Goal: Communication & Community: Answer question/provide support

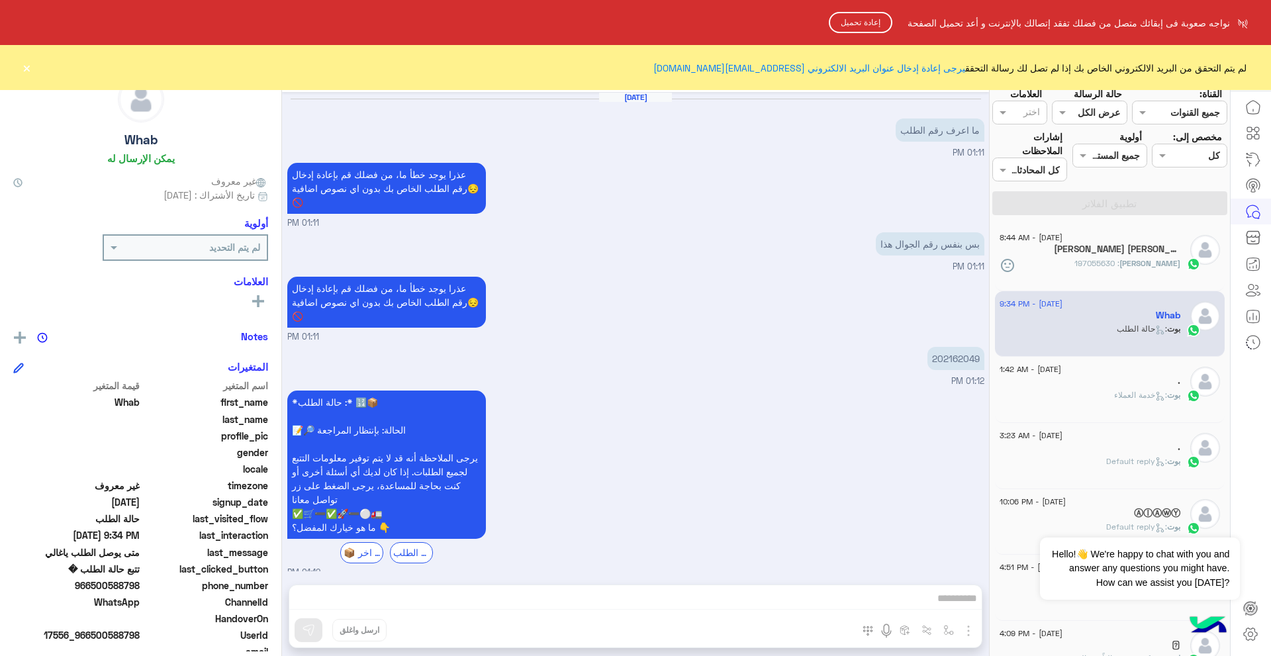
scroll to position [1041, 0]
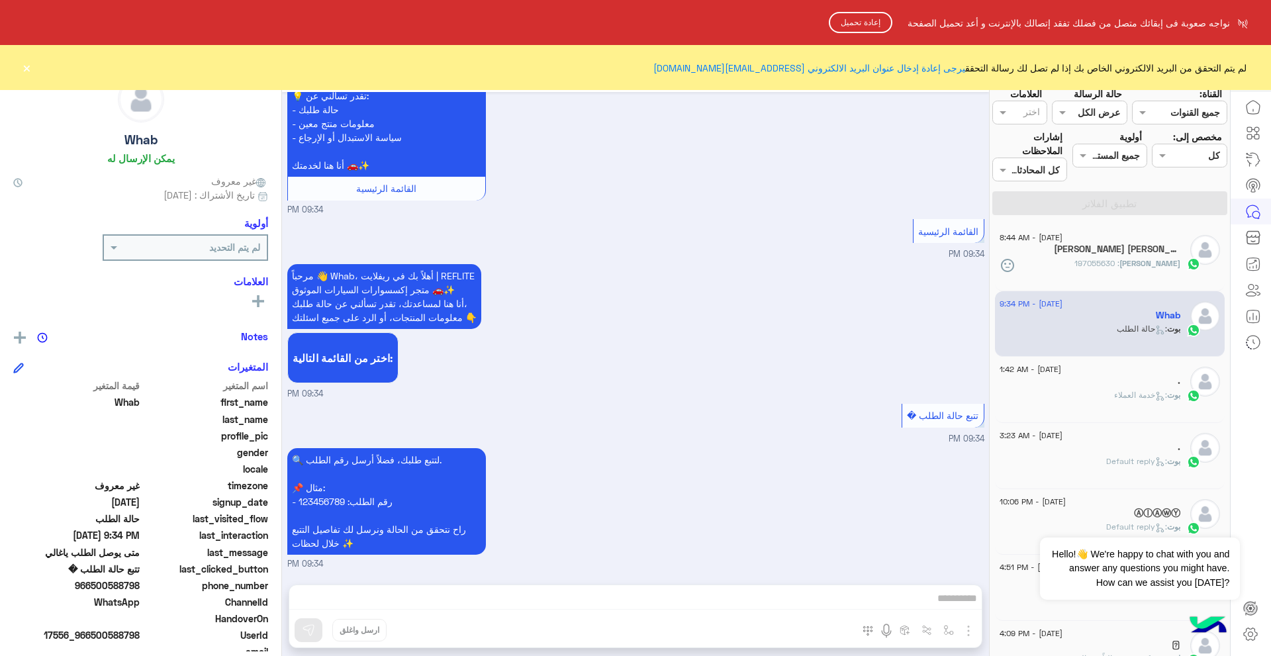
click at [857, 28] on button "إعادة تحميل" at bounding box center [861, 22] width 64 height 21
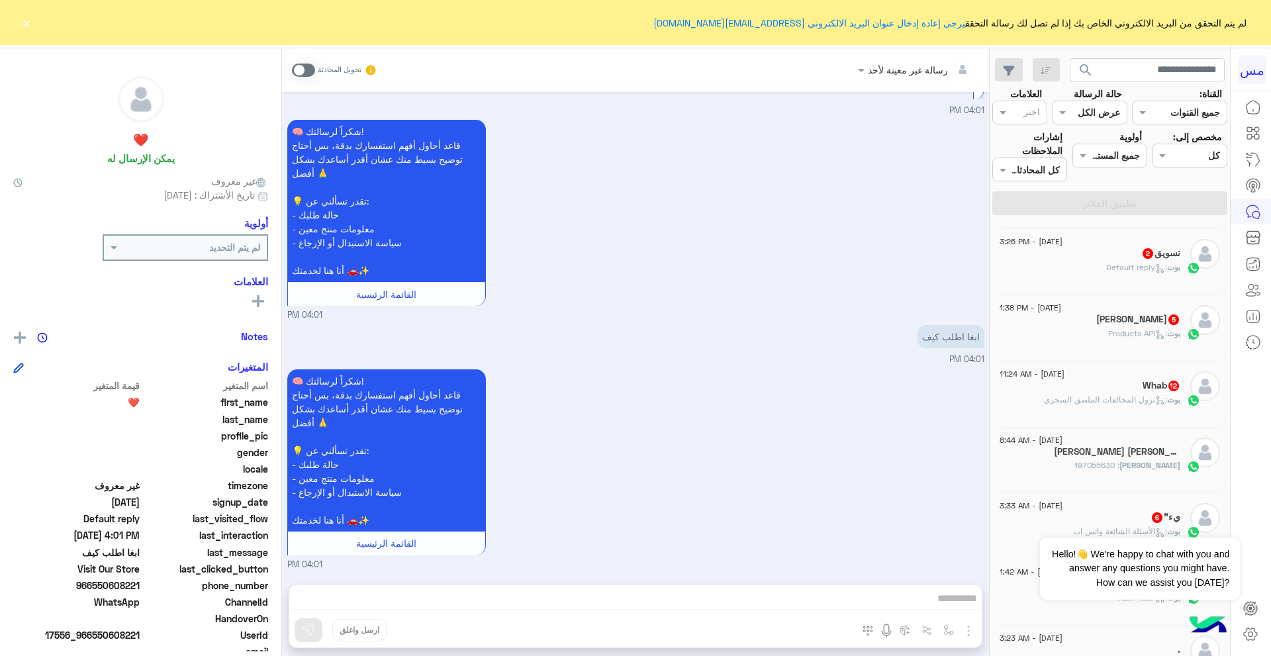
scroll to position [132, 0]
click at [1174, 451] on h5 "[PERSON_NAME] [PERSON_NAME] 9" at bounding box center [1117, 447] width 126 height 11
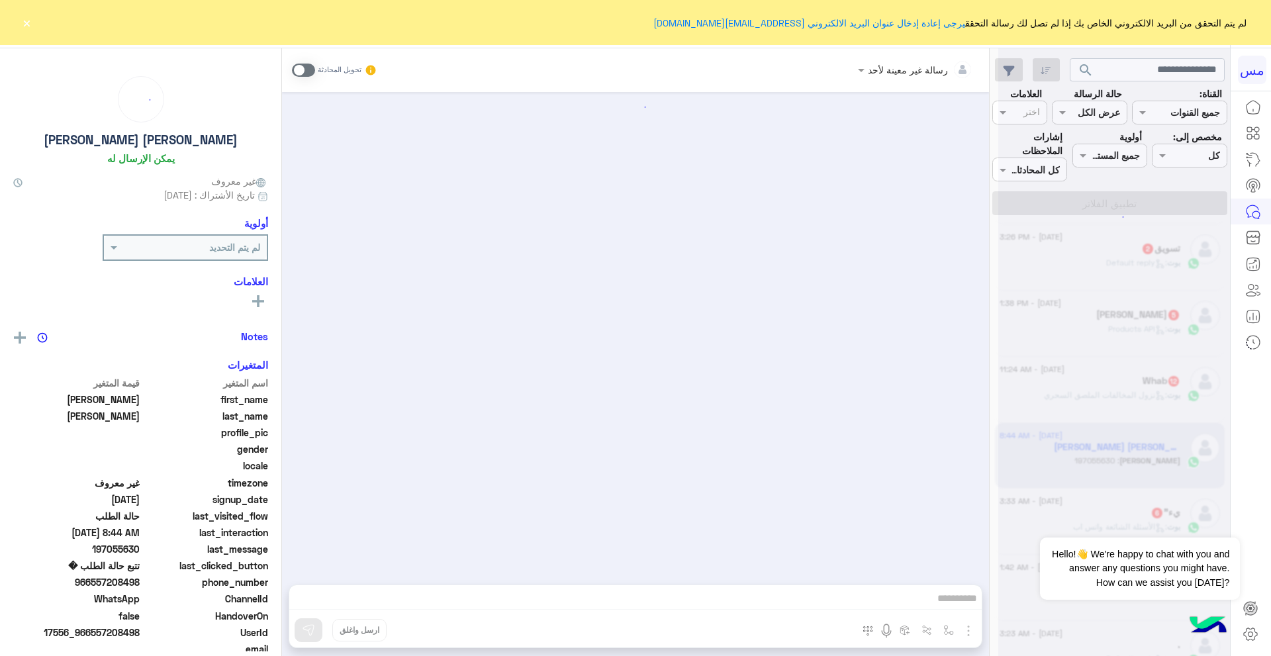
scroll to position [627, 0]
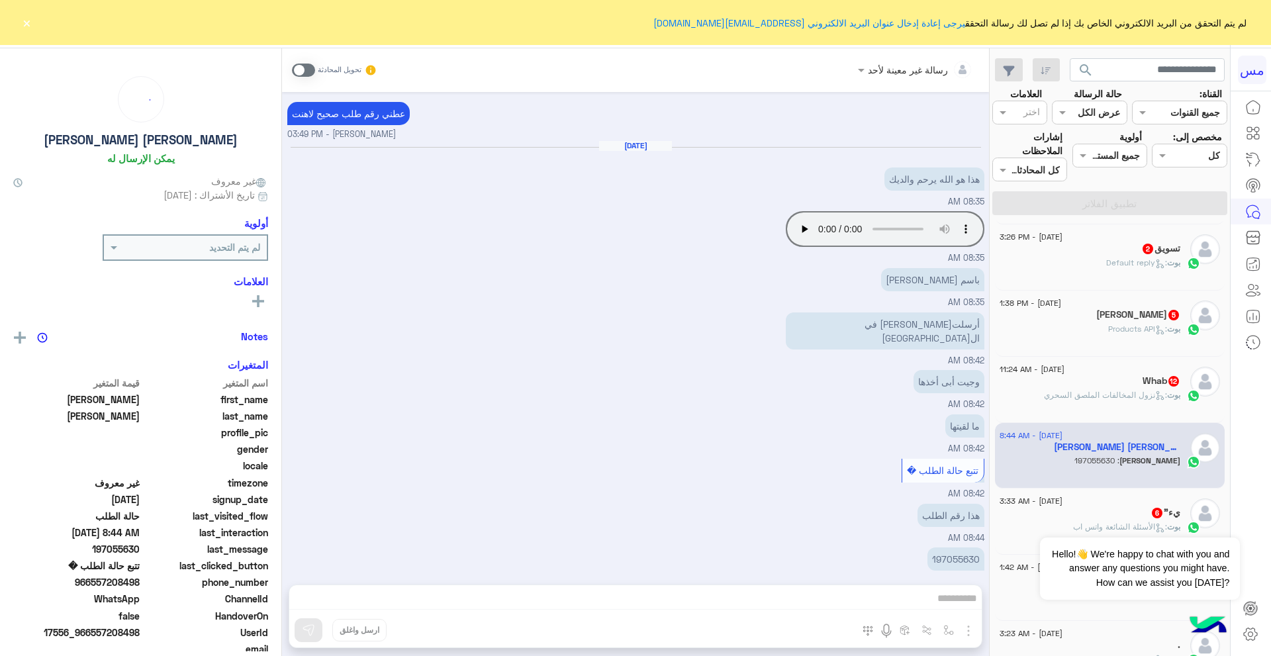
click at [714, 602] on div "رسالة غير معينة لأحد تحويل المحادثة [DATE] القائمة الرئيسية 11:06 AM مرحباً 👋 […" at bounding box center [635, 354] width 707 height 613
click at [297, 70] on span at bounding box center [303, 70] width 23 height 13
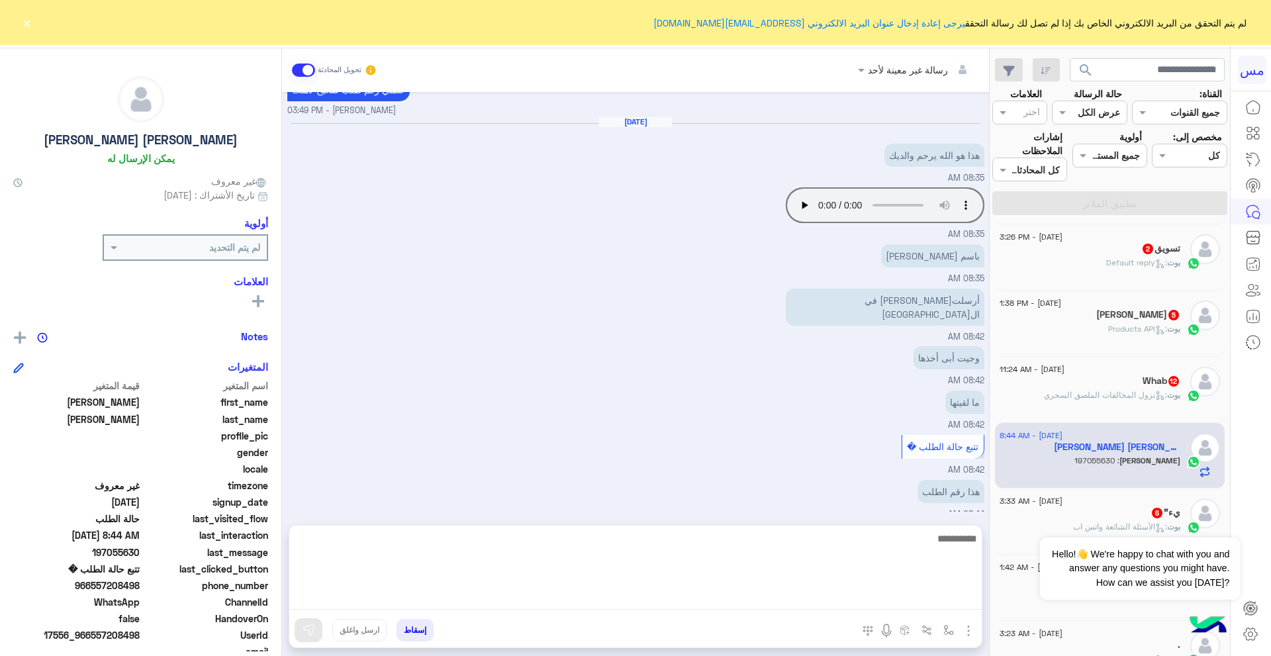
click at [674, 604] on textarea at bounding box center [635, 569] width 692 height 79
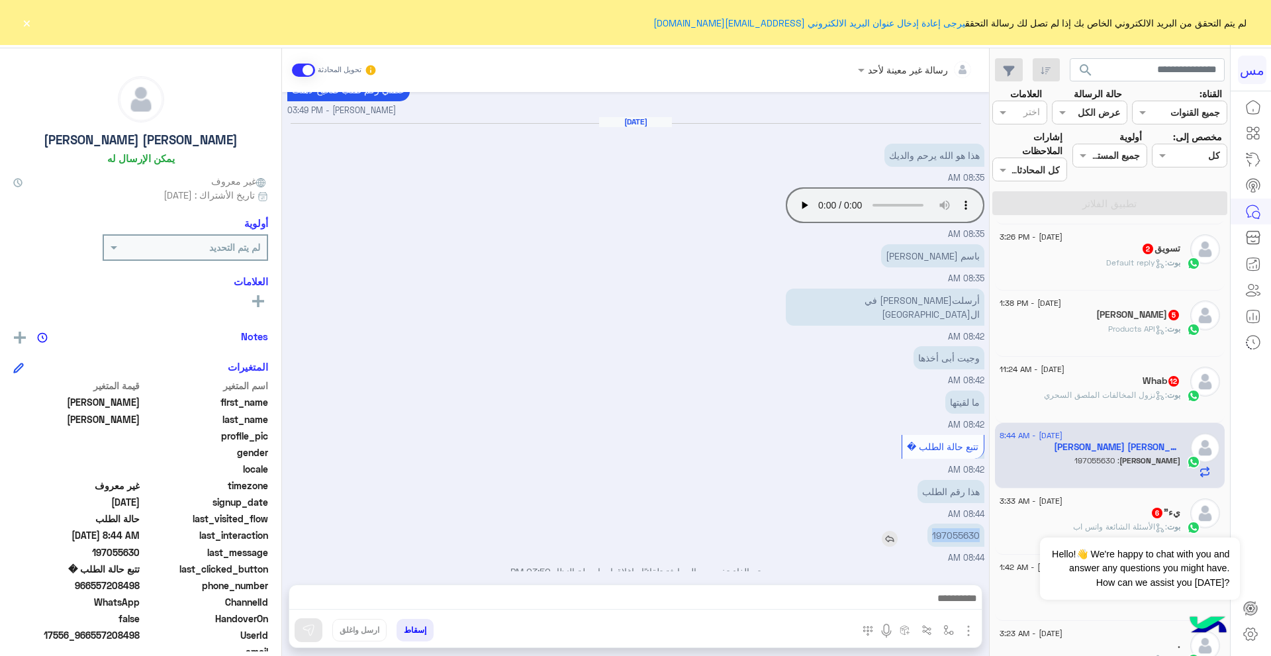
drag, startPoint x: 980, startPoint y: 493, endPoint x: 940, endPoint y: 493, distance: 39.7
click at [936, 524] on p "197055630" at bounding box center [955, 535] width 57 height 23
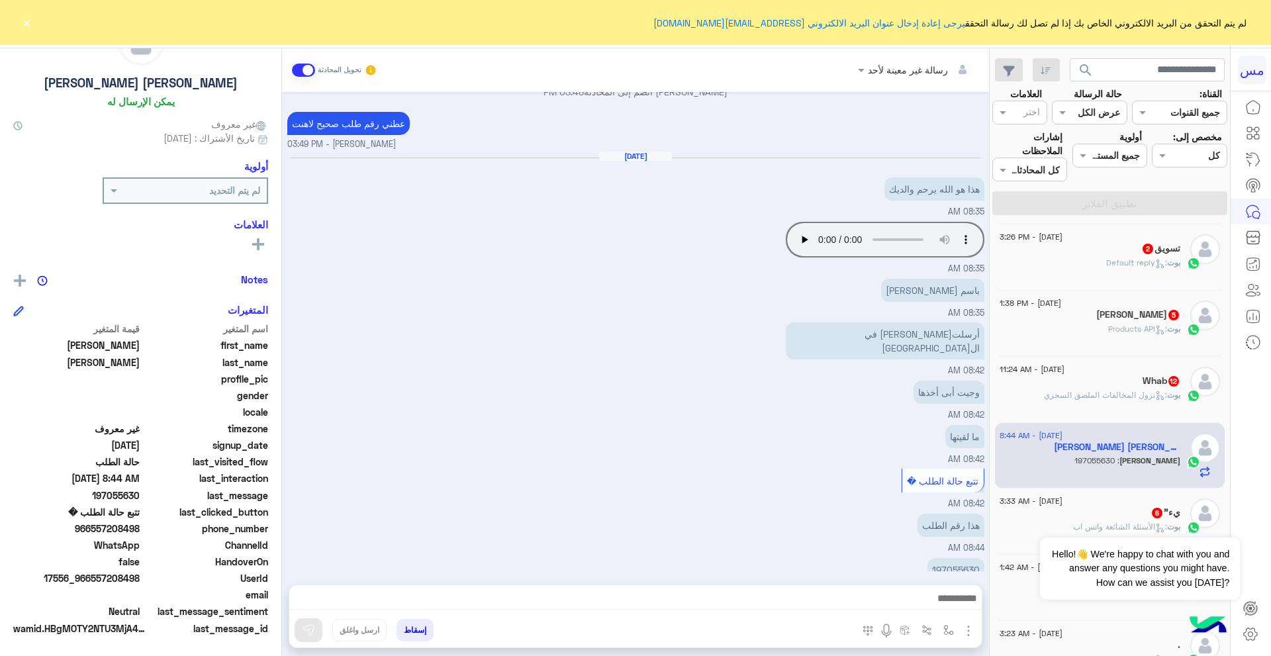
scroll to position [2151, 0]
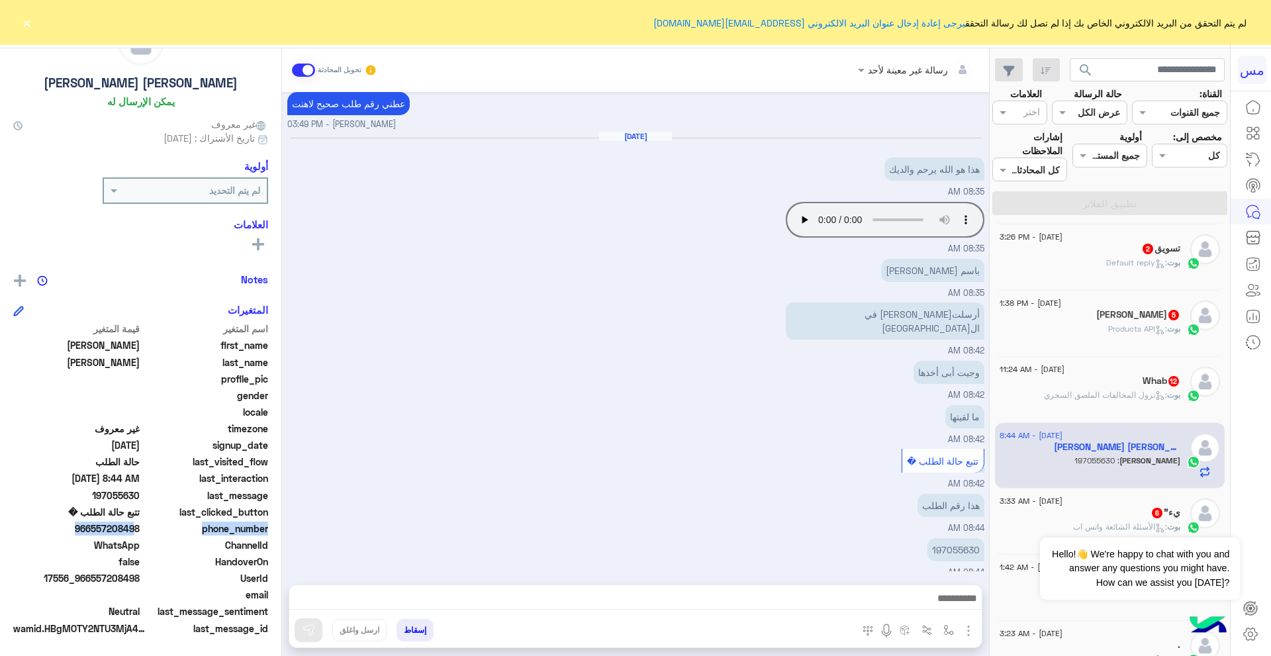
drag, startPoint x: 143, startPoint y: 527, endPoint x: 130, endPoint y: 529, distance: 13.4
click at [129, 529] on div "phone_number [PHONE_NUMBER]" at bounding box center [140, 530] width 255 height 17
click at [60, 531] on span "966557208498" at bounding box center [76, 529] width 126 height 14
click at [77, 527] on span "966557208498" at bounding box center [76, 529] width 126 height 14
drag, startPoint x: 79, startPoint y: 528, endPoint x: 140, endPoint y: 528, distance: 60.9
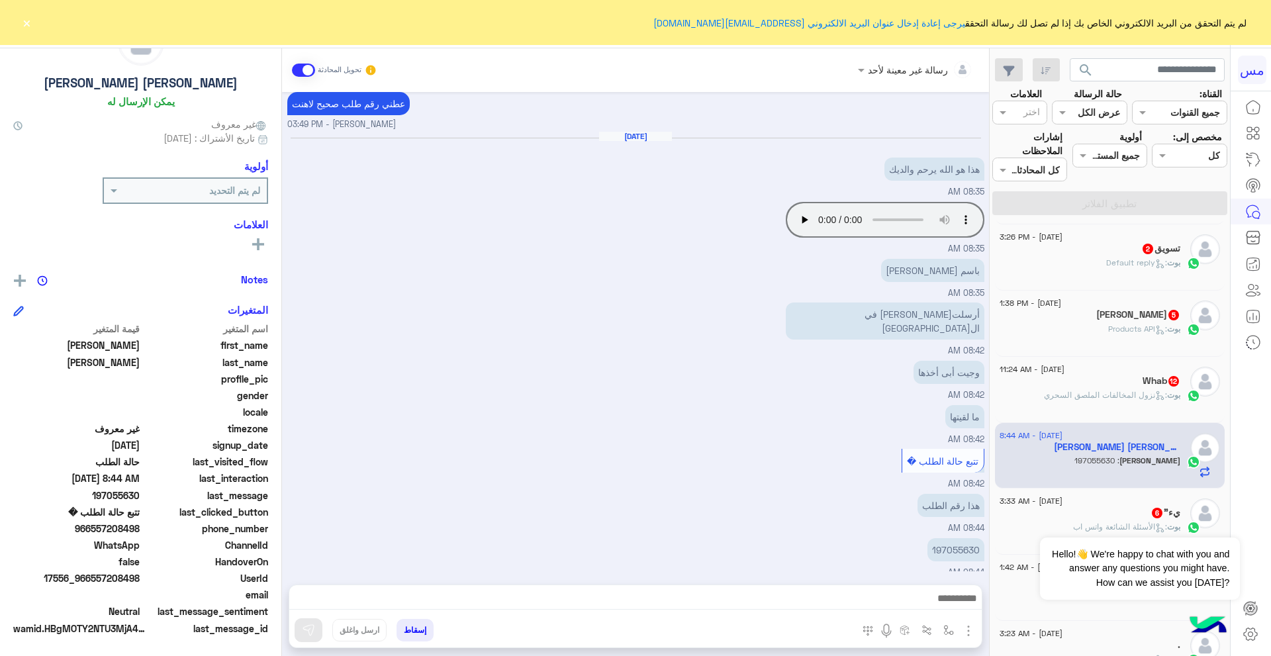
click at [140, 528] on span "966557208498" at bounding box center [76, 529] width 126 height 14
copy span "966557208498"
click at [885, 545] on img at bounding box center [890, 553] width 16 height 16
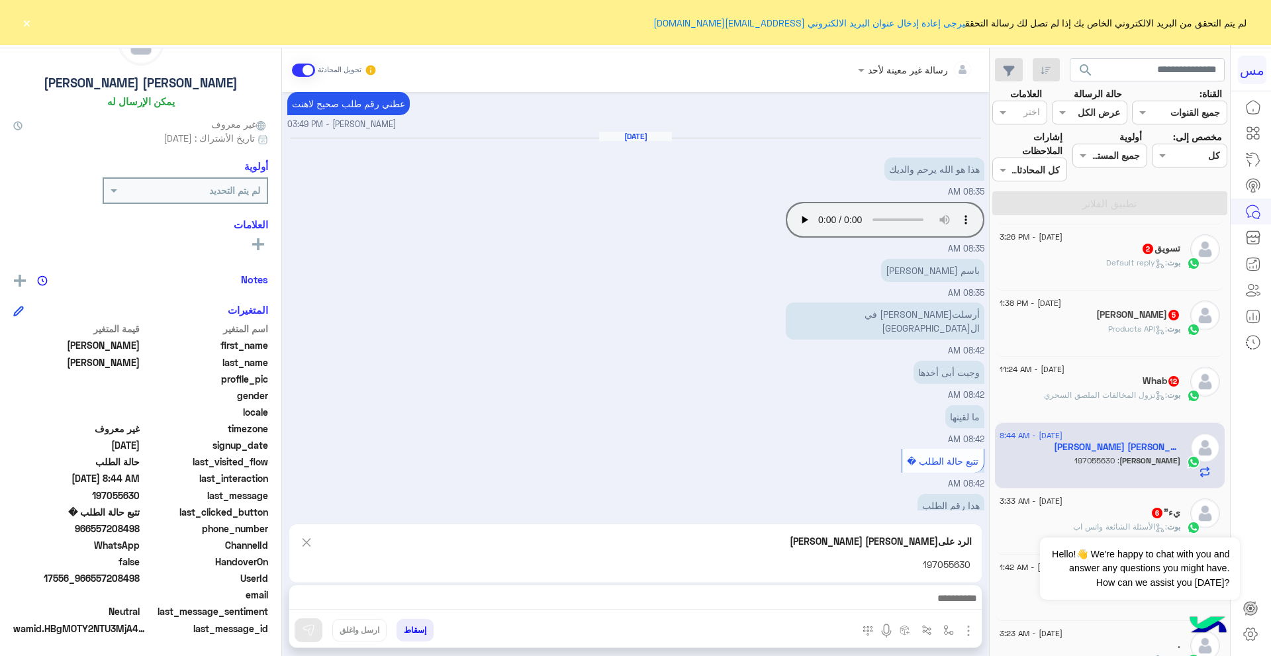
click at [963, 635] on img "button" at bounding box center [969, 631] width 16 height 16
click at [944, 569] on span "المرفقات" at bounding box center [936, 575] width 40 height 15
click at [968, 625] on img "button" at bounding box center [969, 631] width 16 height 16
click at [950, 568] on span "المرفقات" at bounding box center [936, 575] width 40 height 15
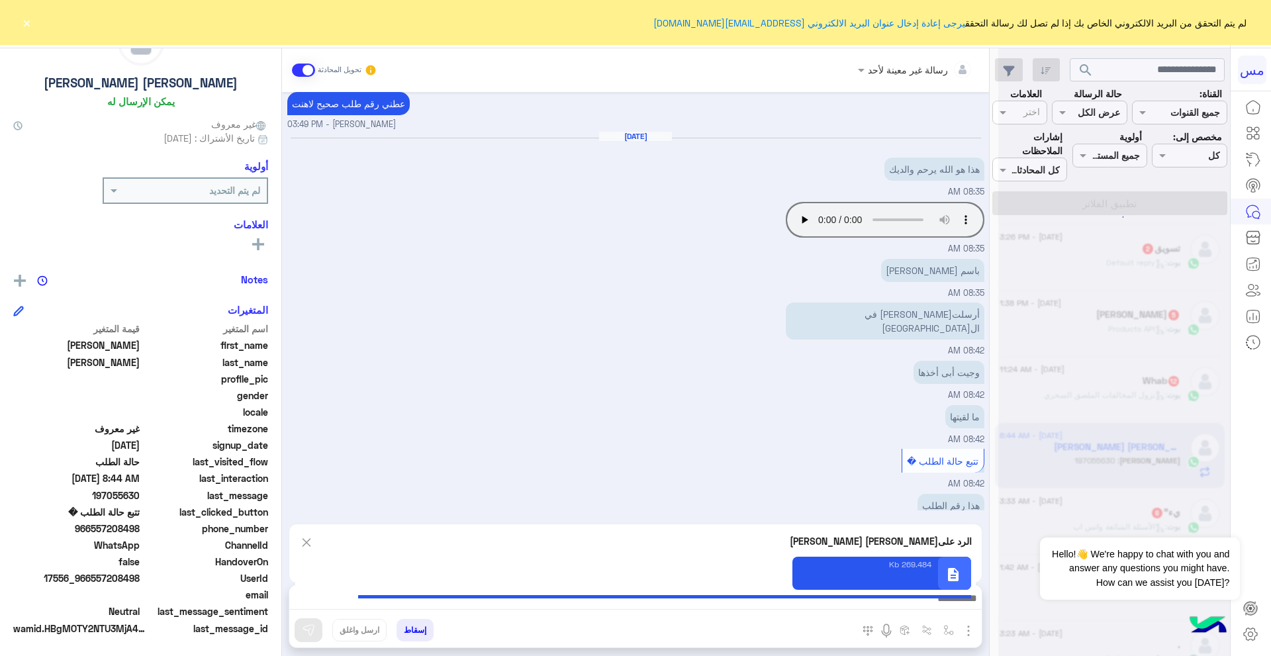
type textarea "**********"
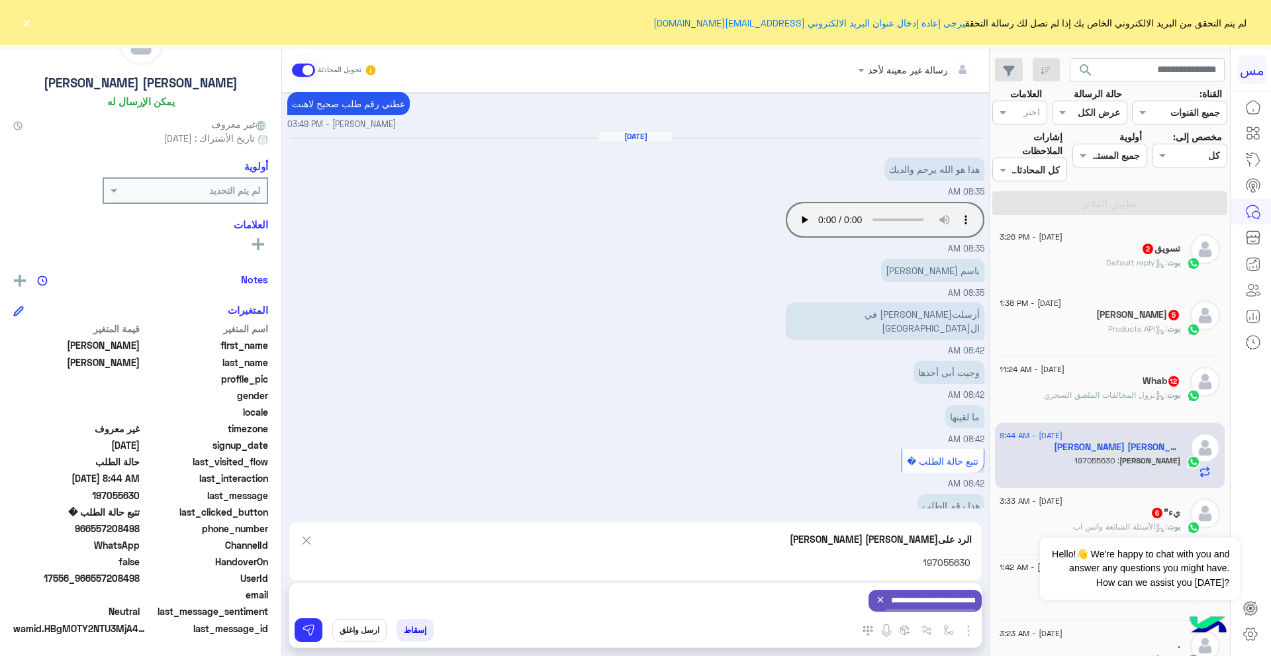
click at [804, 598] on div "**********" at bounding box center [635, 600] width 692 height 35
click at [302, 636] on img at bounding box center [308, 630] width 13 height 13
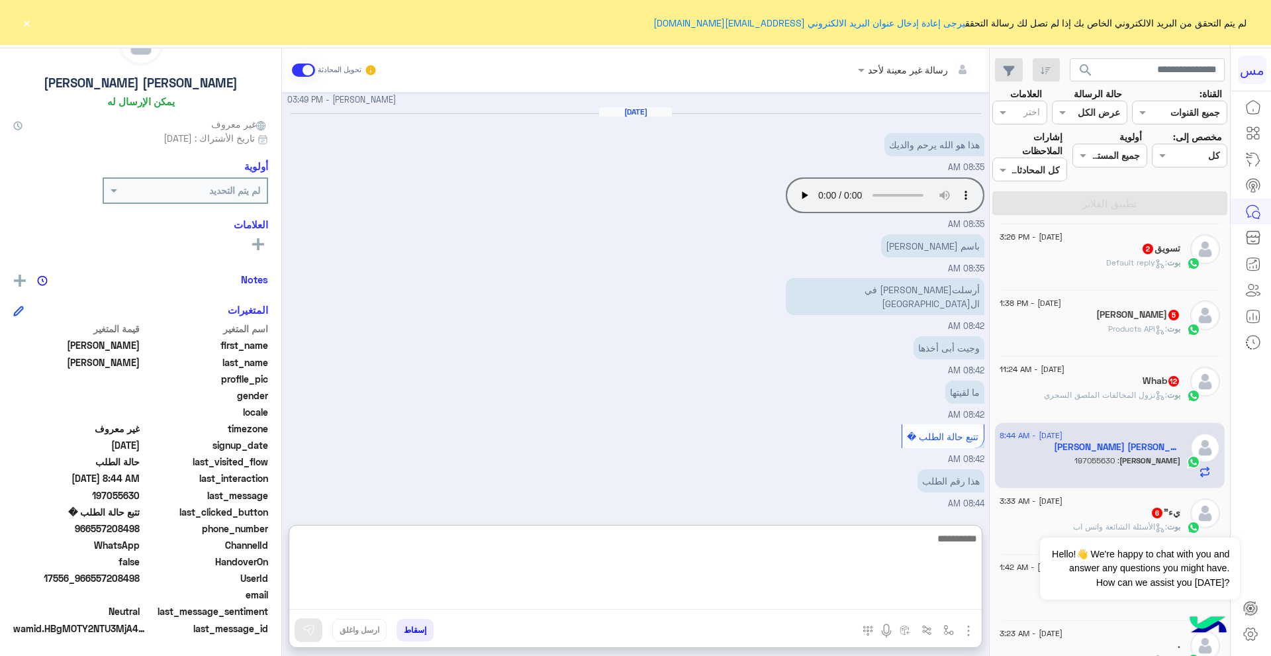
click at [565, 596] on textarea at bounding box center [635, 569] width 692 height 79
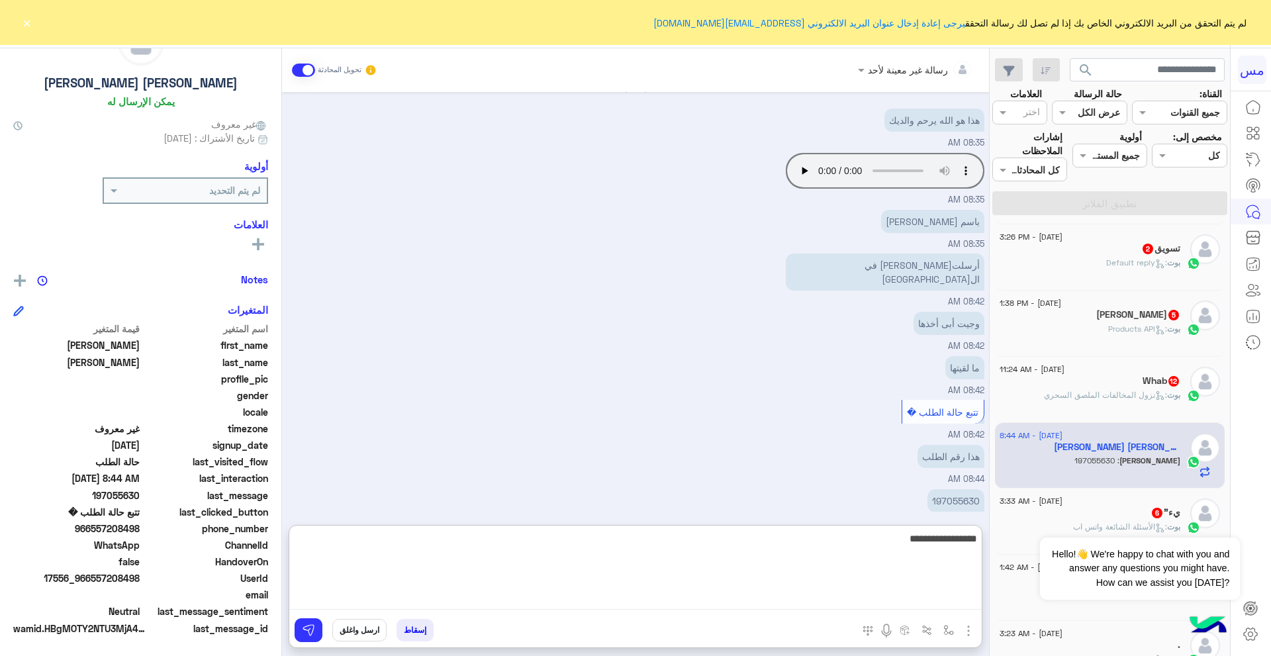
scroll to position [2337, 0]
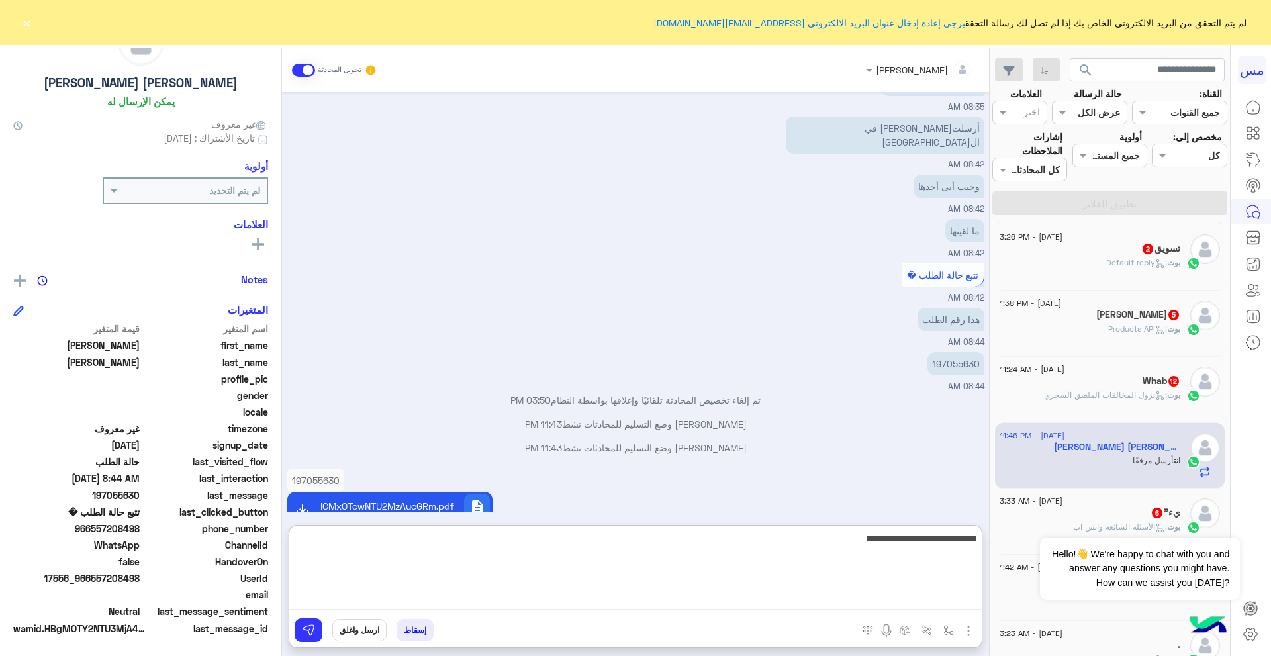
paste textarea "**********"
type textarea "**********"
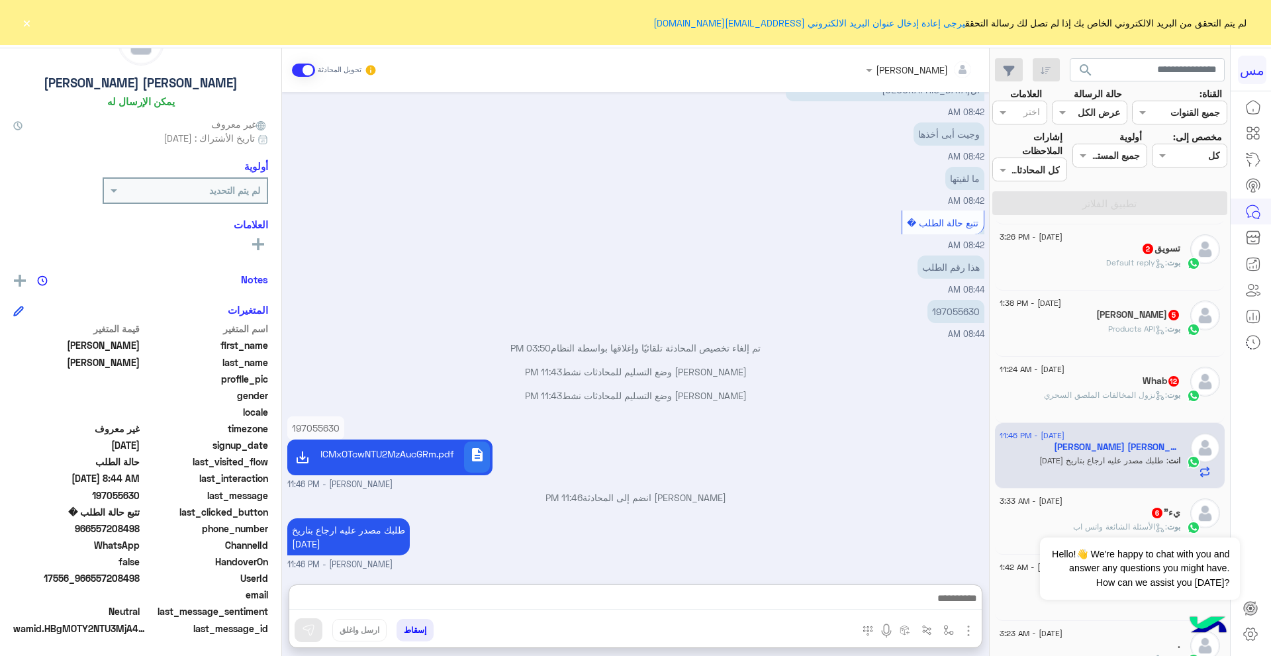
click at [346, 447] on p "2YHYp9iq2YjYsdipICMxOTcwNTU2MzAucGRm.pdf" at bounding box center [389, 454] width 129 height 14
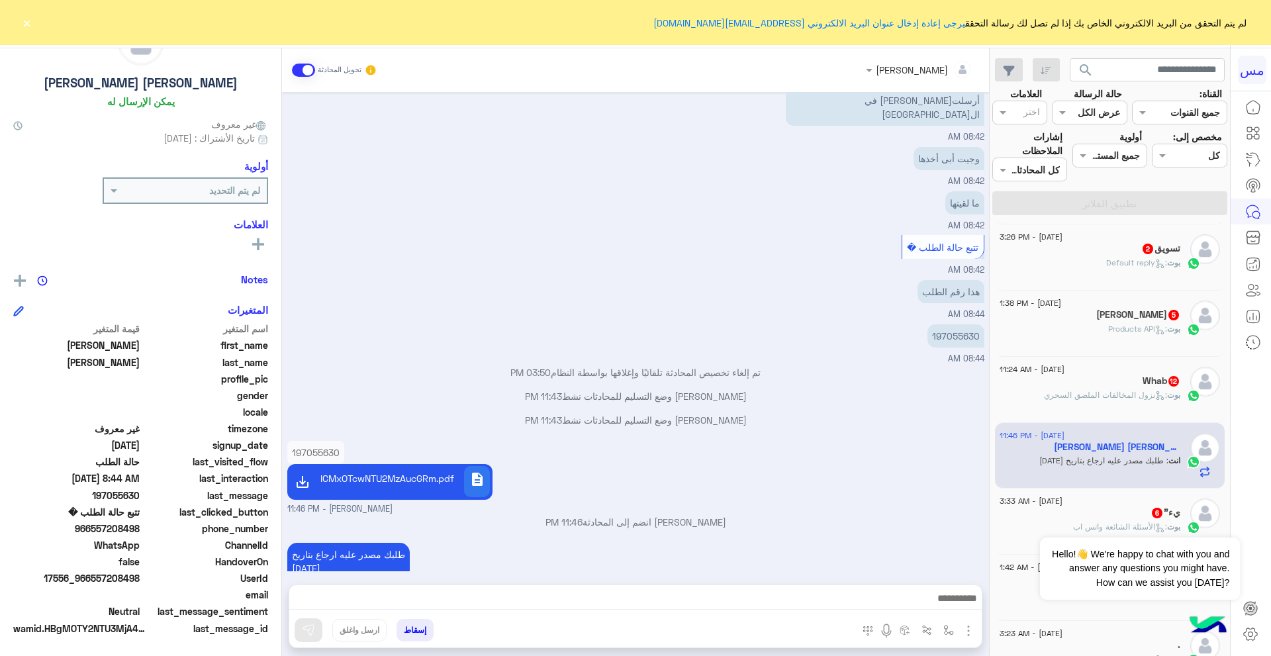
scroll to position [2334, 0]
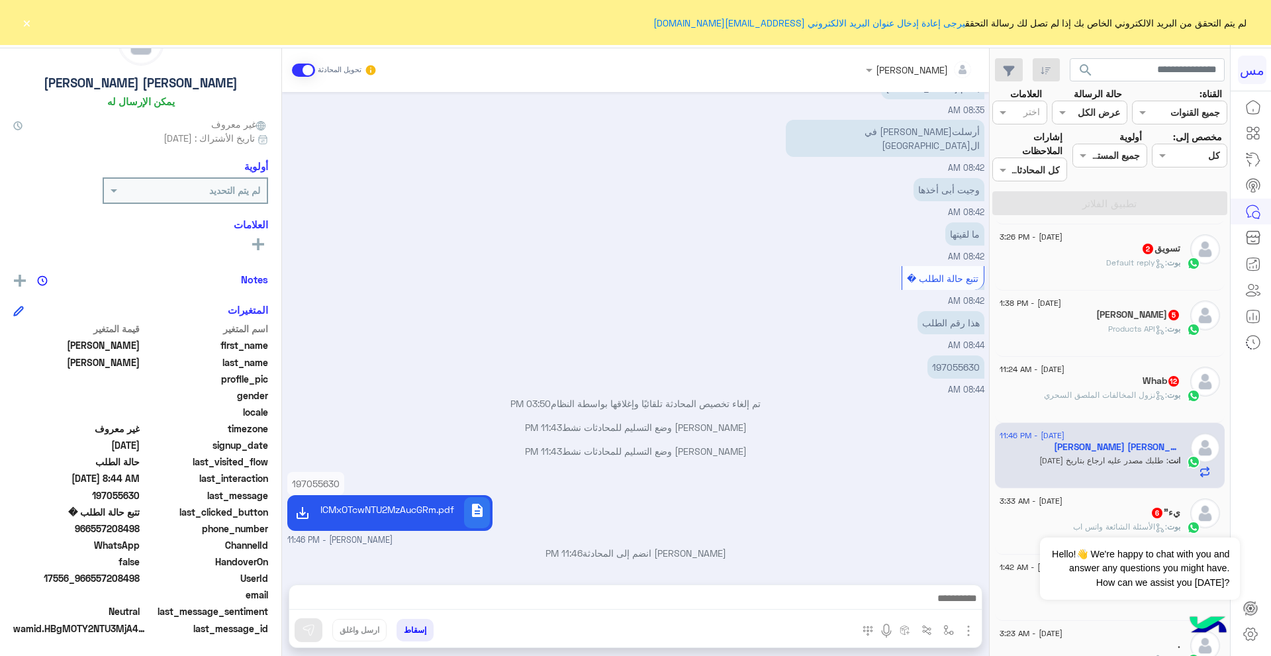
click at [850, 587] on div at bounding box center [635, 601] width 692 height 33
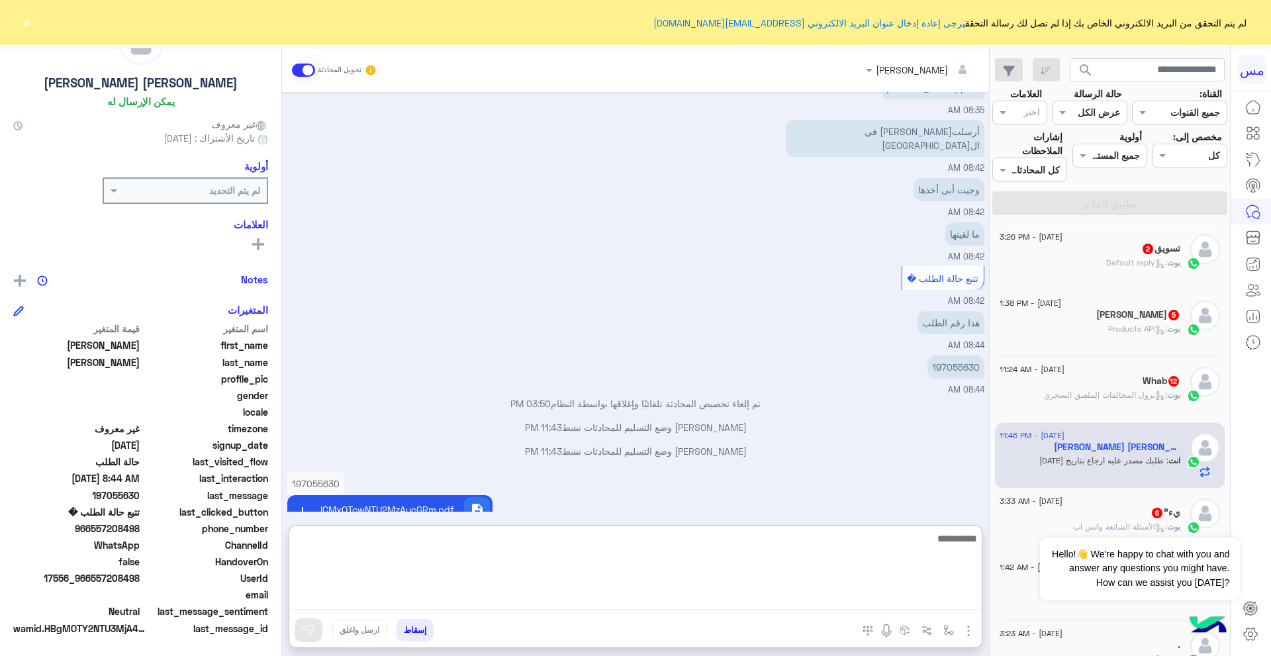
click at [849, 593] on textarea at bounding box center [635, 569] width 692 height 79
paste textarea "********"
type textarea "**********"
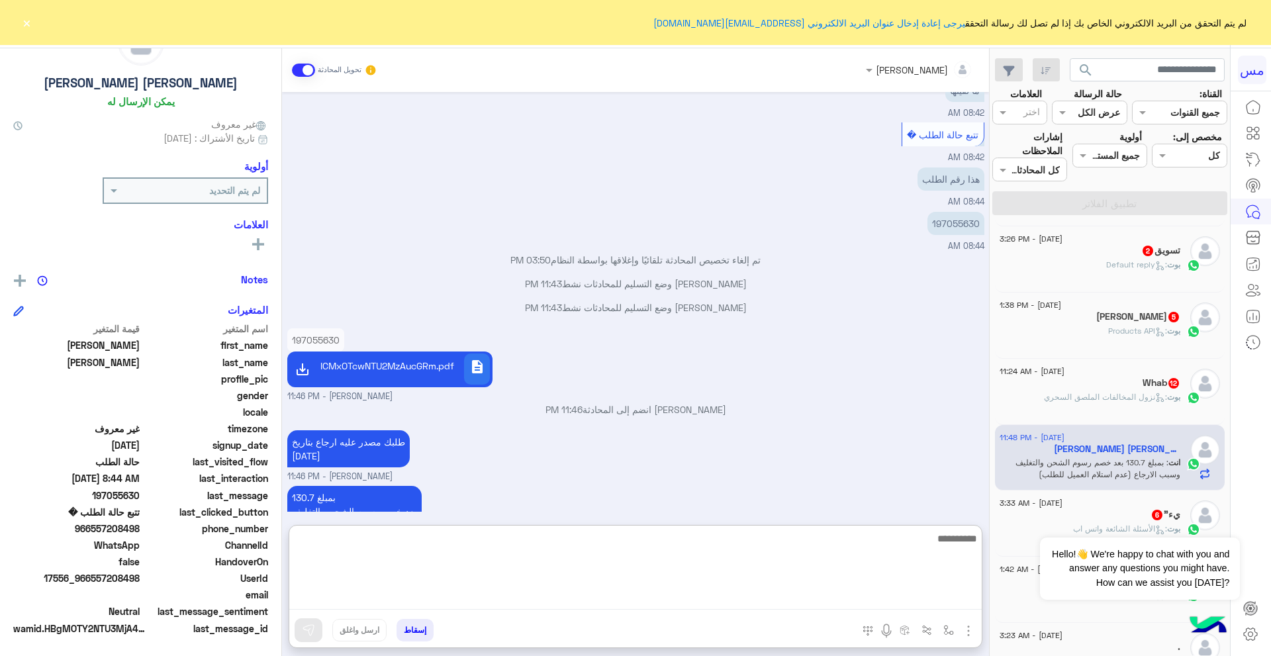
scroll to position [132, 0]
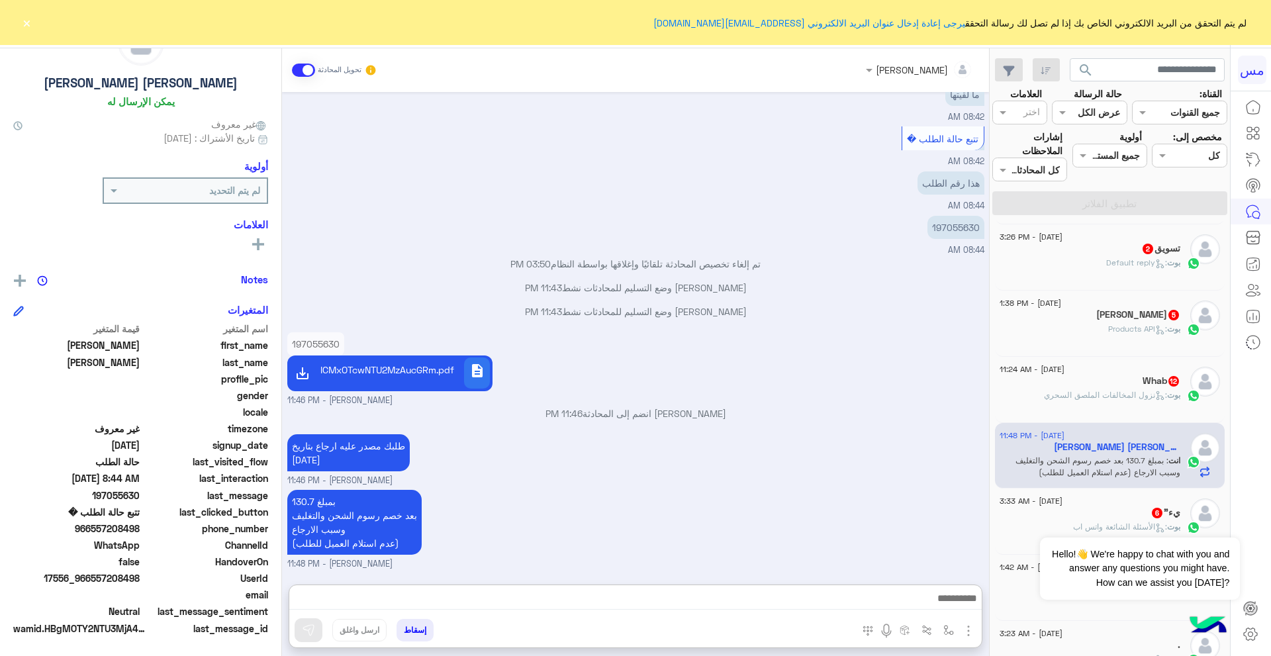
click at [1149, 391] on span ": نزول المخالفات الملصق السحري" at bounding box center [1105, 395] width 123 height 10
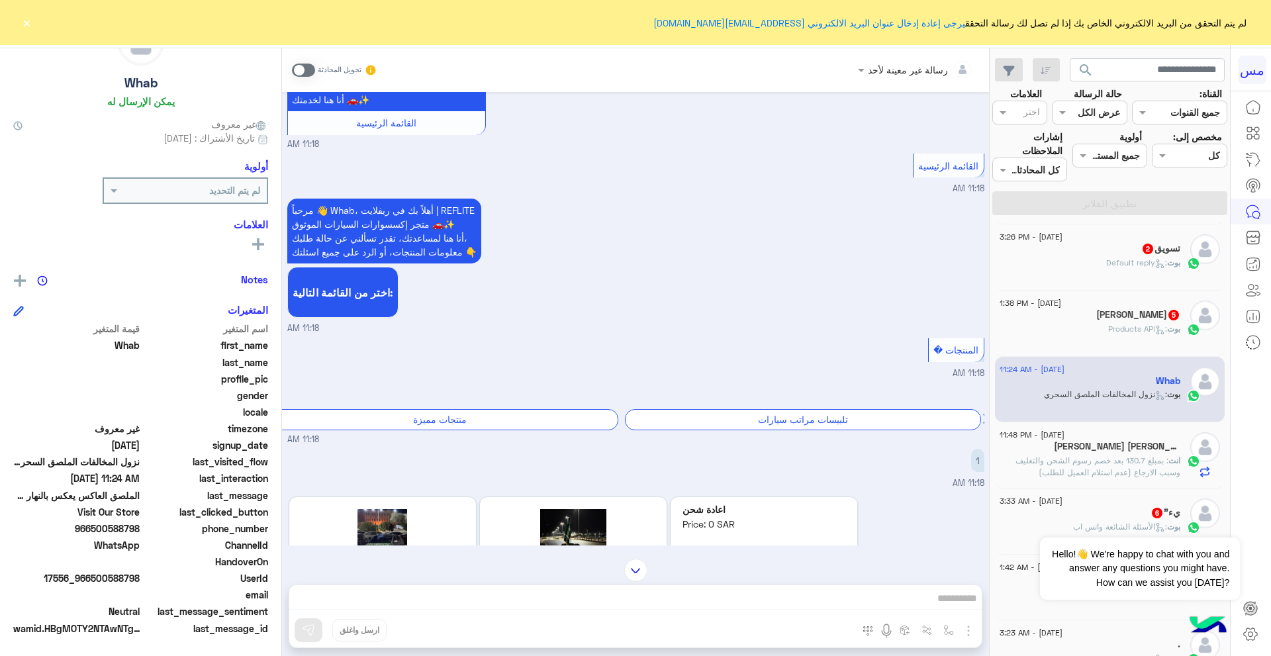
scroll to position [1151, 0]
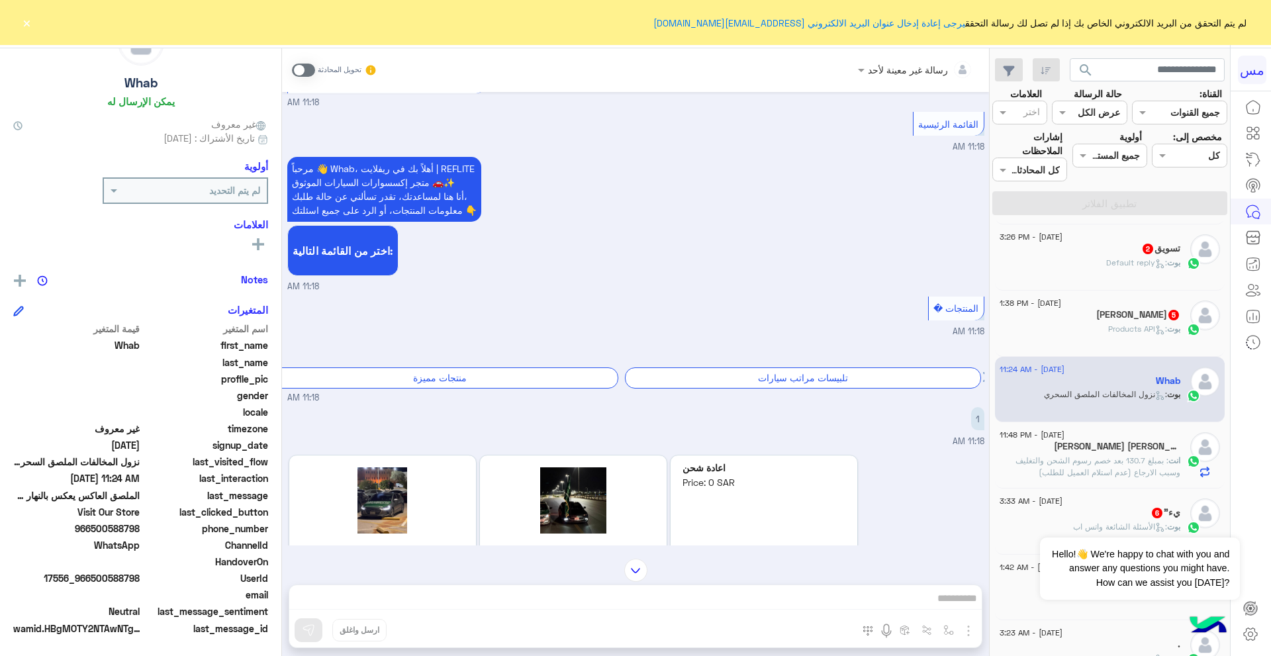
click at [631, 573] on img at bounding box center [635, 570] width 23 height 23
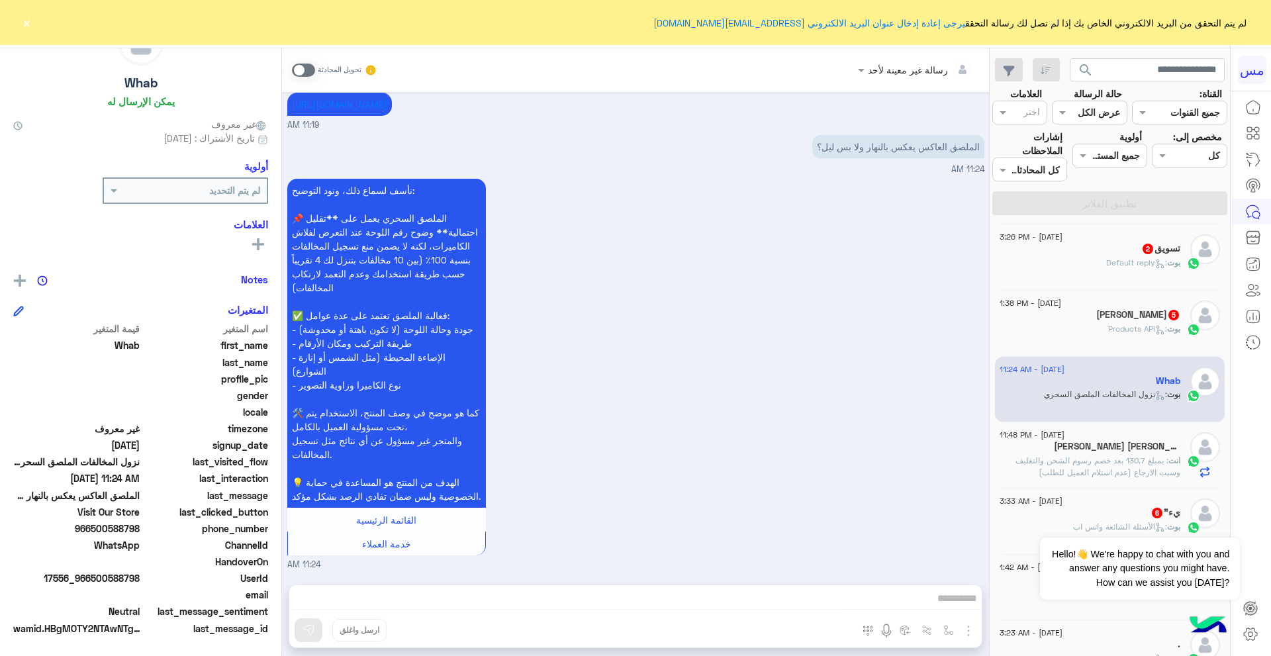
click at [308, 73] on span at bounding box center [303, 70] width 23 height 13
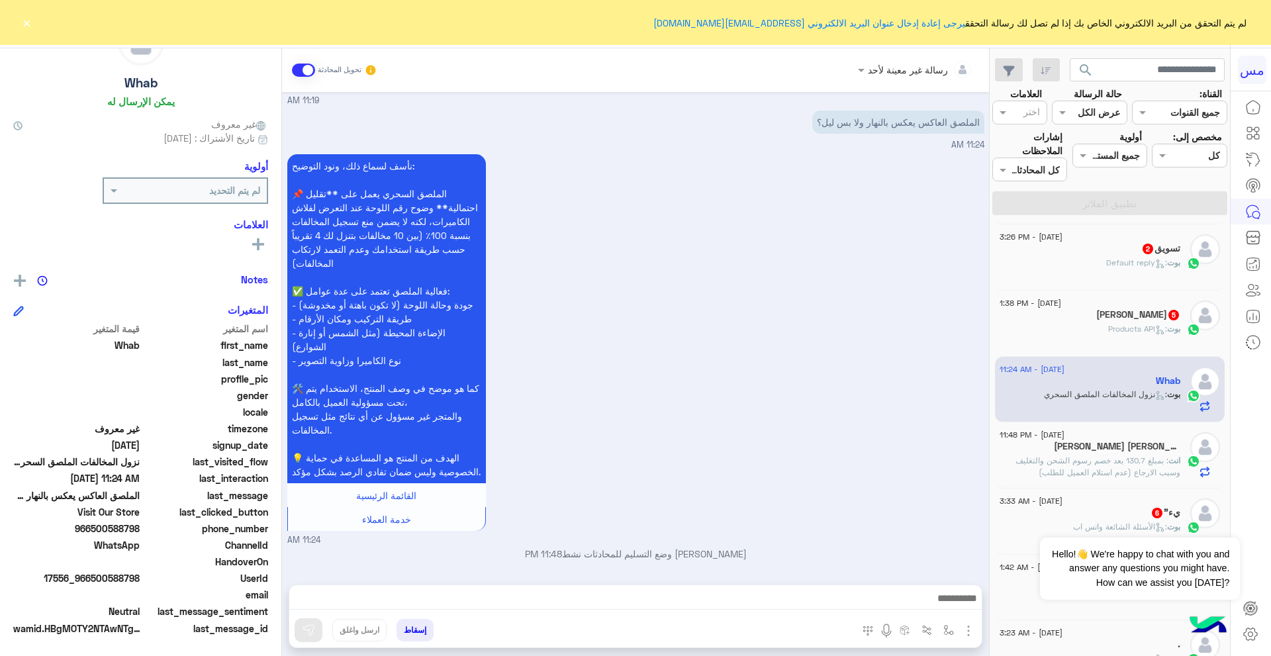
click at [656, 587] on div at bounding box center [635, 601] width 692 height 33
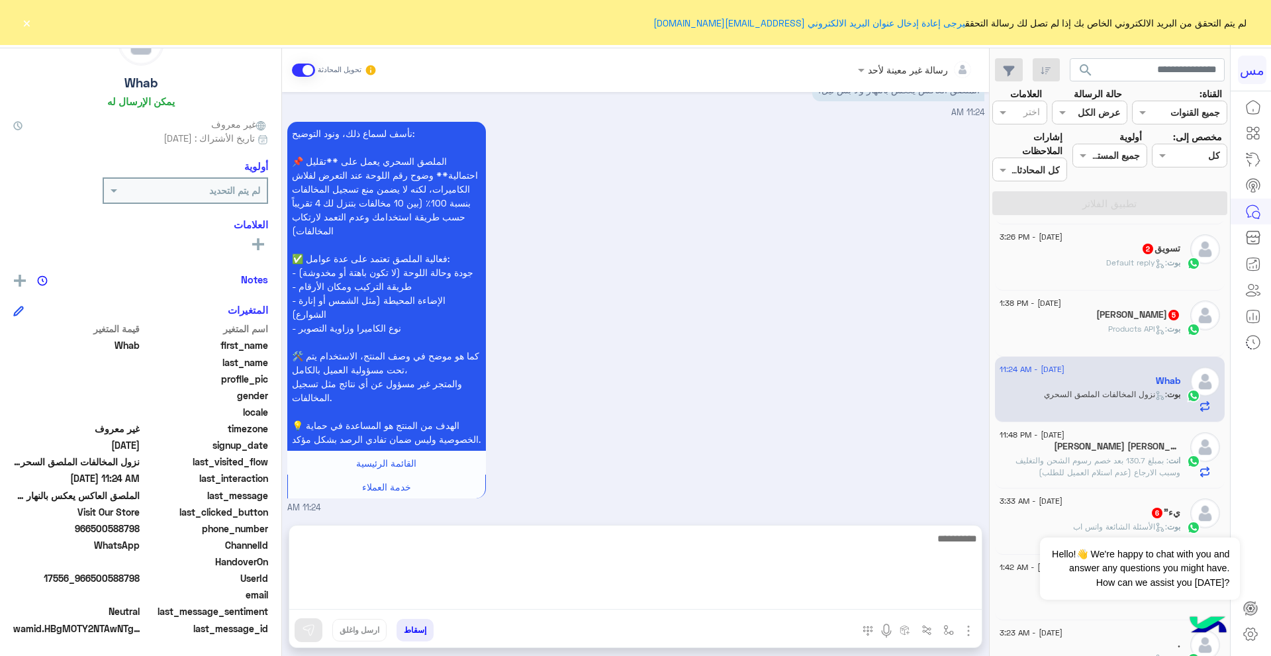
click at [659, 598] on textarea at bounding box center [635, 569] width 692 height 79
type textarea "**********"
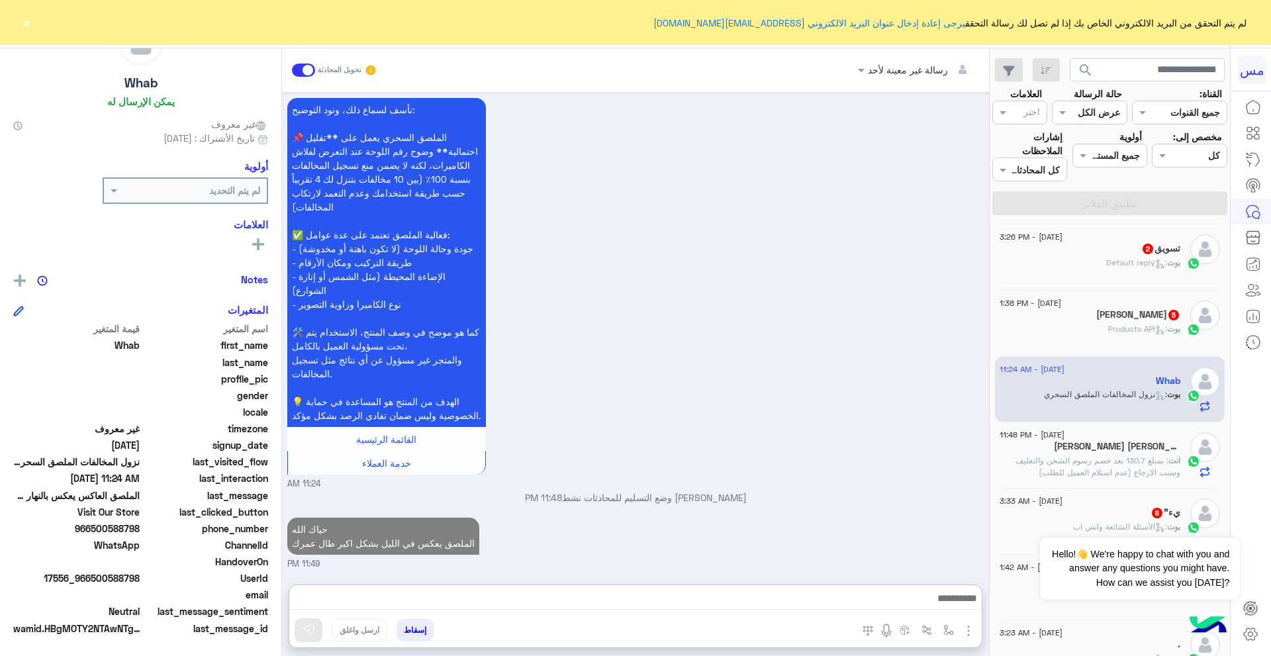
click at [1155, 321] on div "[PERSON_NAME] 5" at bounding box center [1090, 316] width 181 height 14
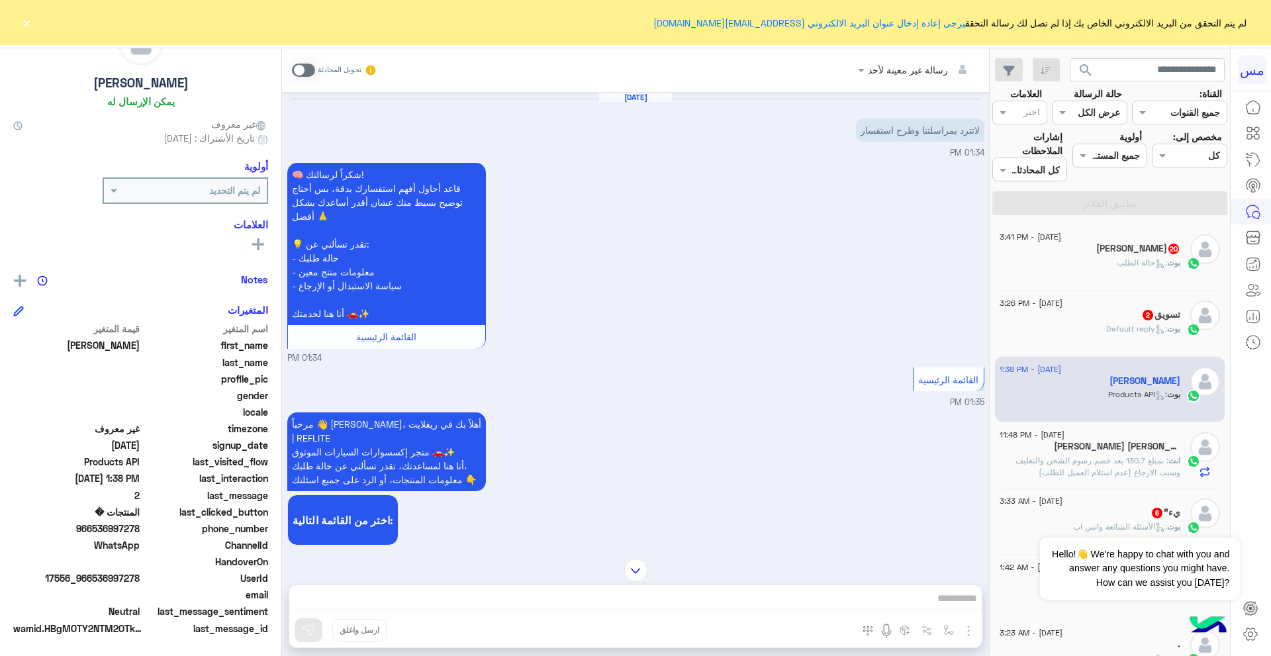
click at [1141, 324] on span "[PERSON_NAME] : Default reply" at bounding box center [1143, 329] width 74 height 10
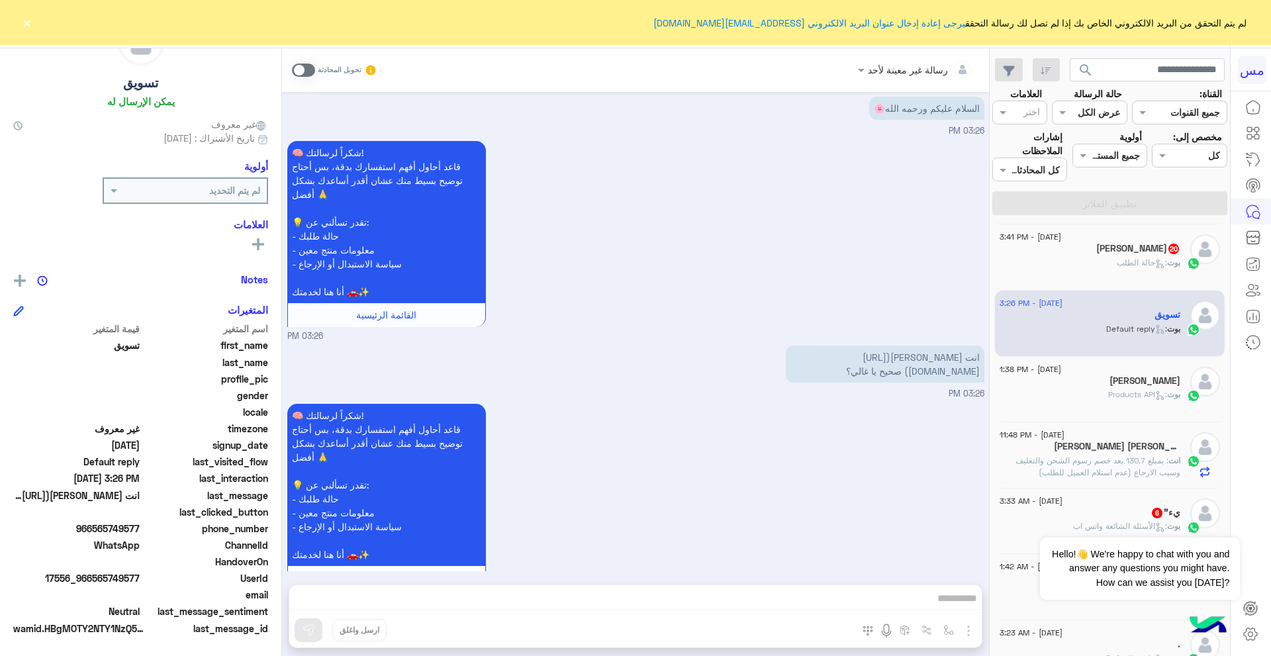
scroll to position [56, 0]
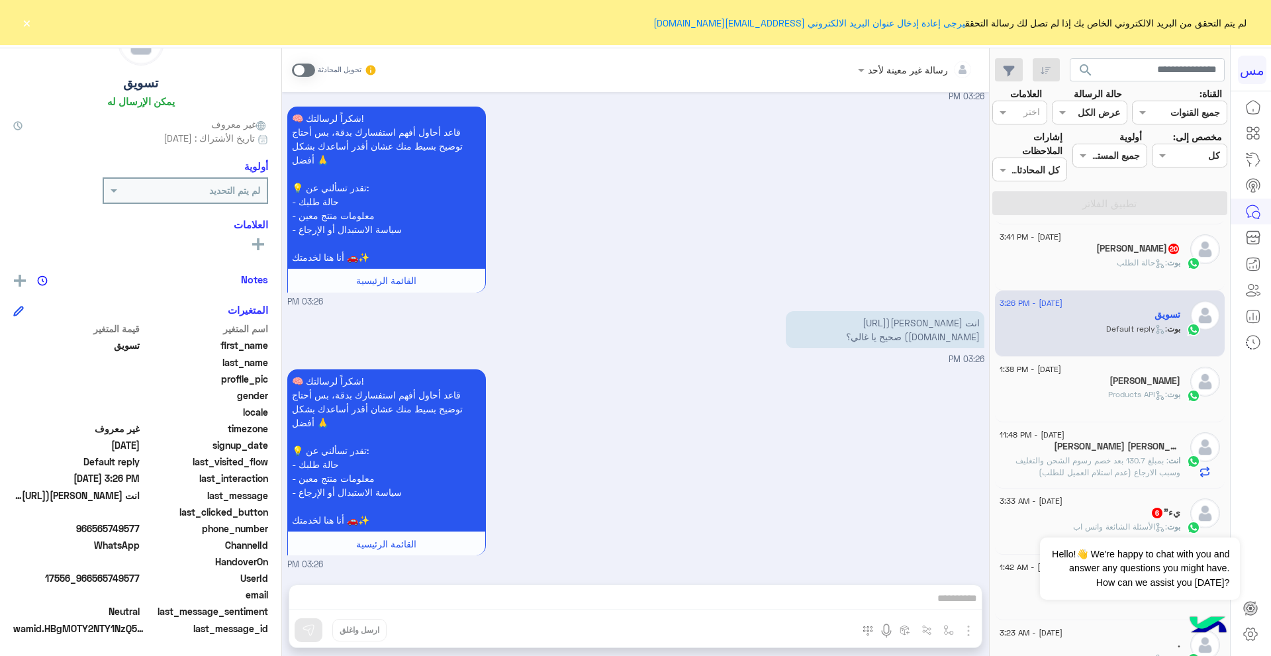
click at [878, 599] on div "رسالة غير معينة لأحد تحويل المحادثة [DATE] السلام عليكم ورحمه الله🌸 03:26 PM 🧠 …" at bounding box center [635, 354] width 707 height 613
click at [308, 69] on span at bounding box center [303, 70] width 23 height 13
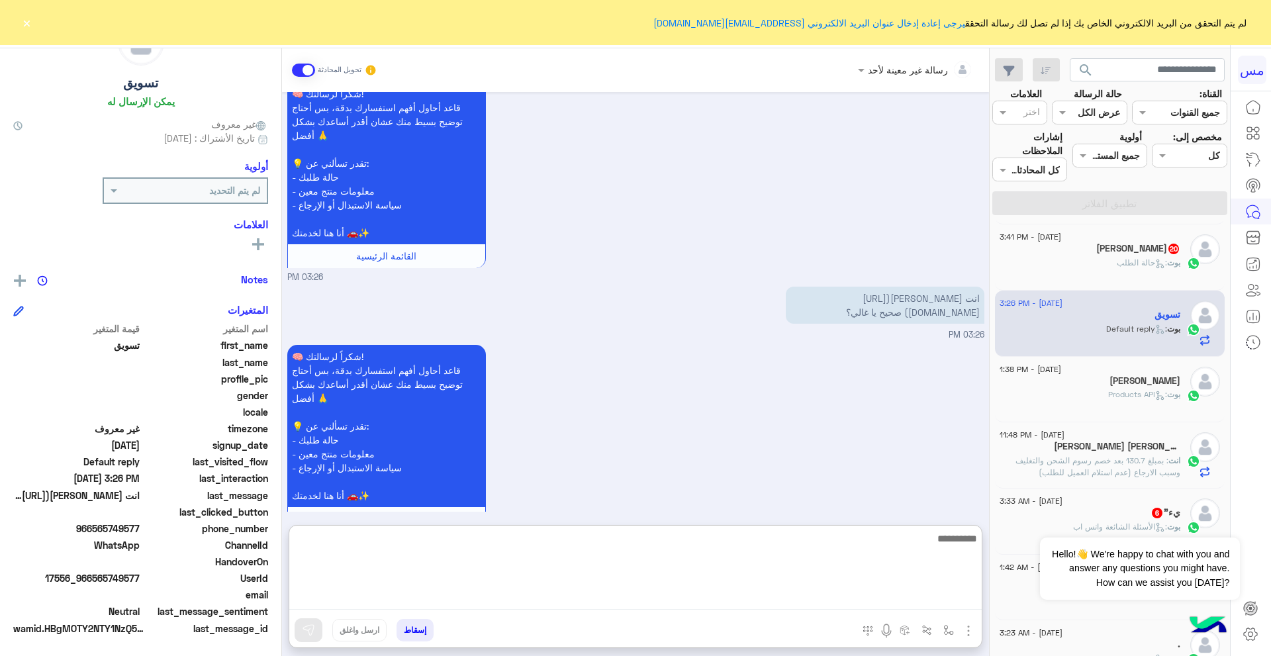
click at [731, 601] on textarea at bounding box center [635, 569] width 692 height 79
type textarea "**********"
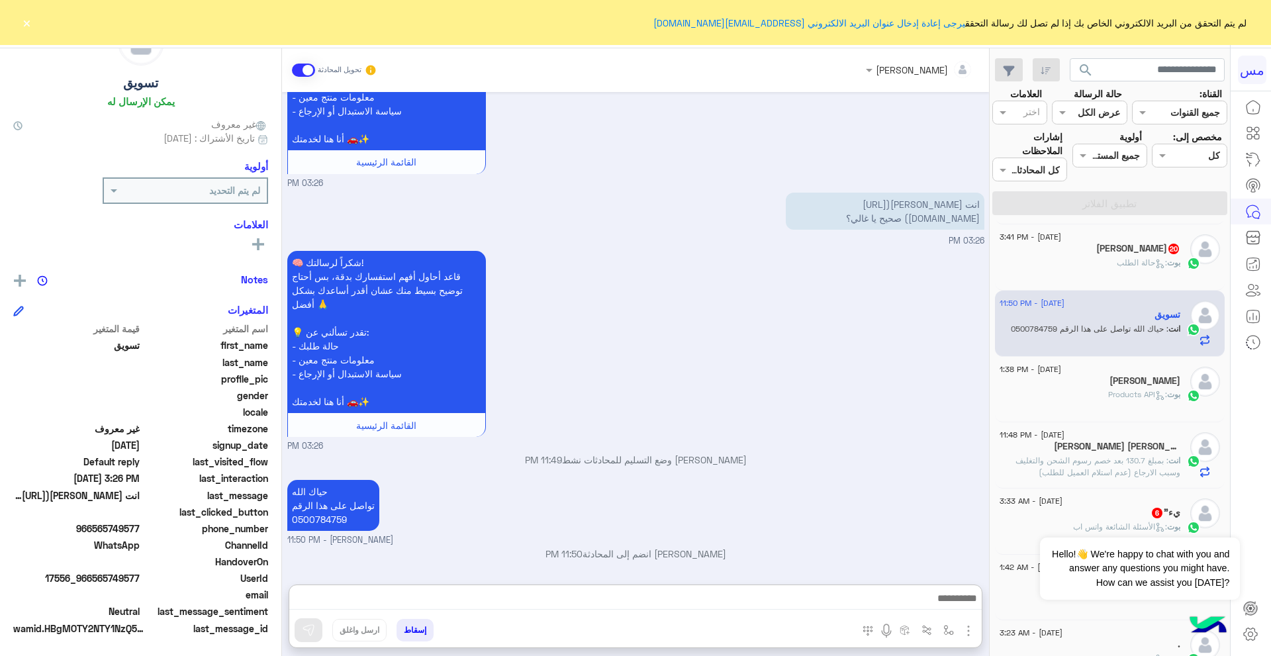
scroll to position [220, 0]
click at [1108, 266] on div "بوت : حالة الطلب" at bounding box center [1090, 268] width 181 height 23
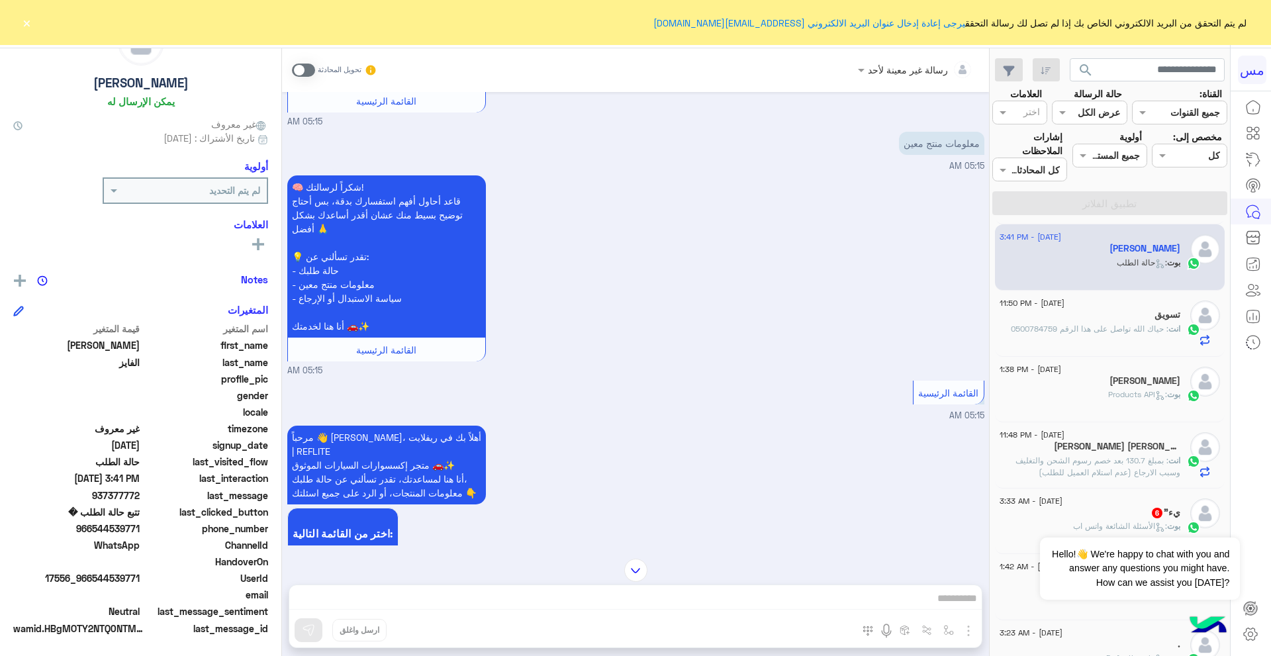
scroll to position [1655, 0]
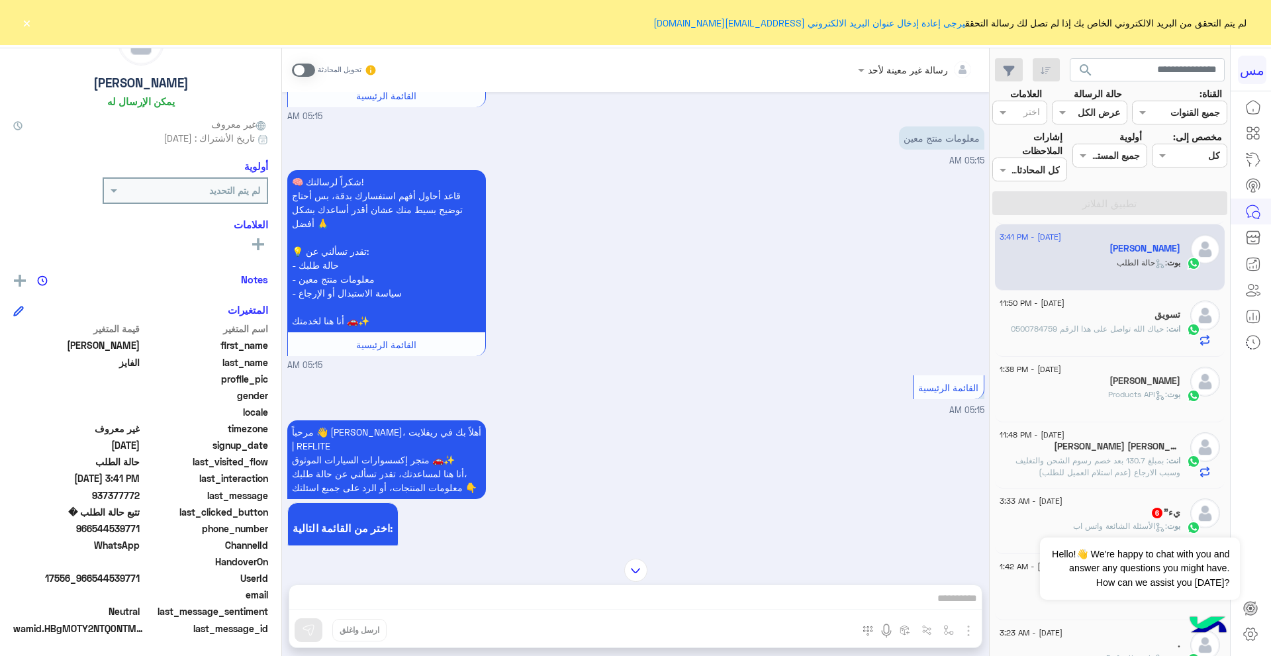
click at [830, 592] on div "رسالة غير معينة لأحد تحويل المحادثة [DATE] السلام عليكم 05:12 AM 🧠 شكراً لرسالت…" at bounding box center [635, 354] width 707 height 613
click at [306, 75] on span at bounding box center [303, 70] width 23 height 13
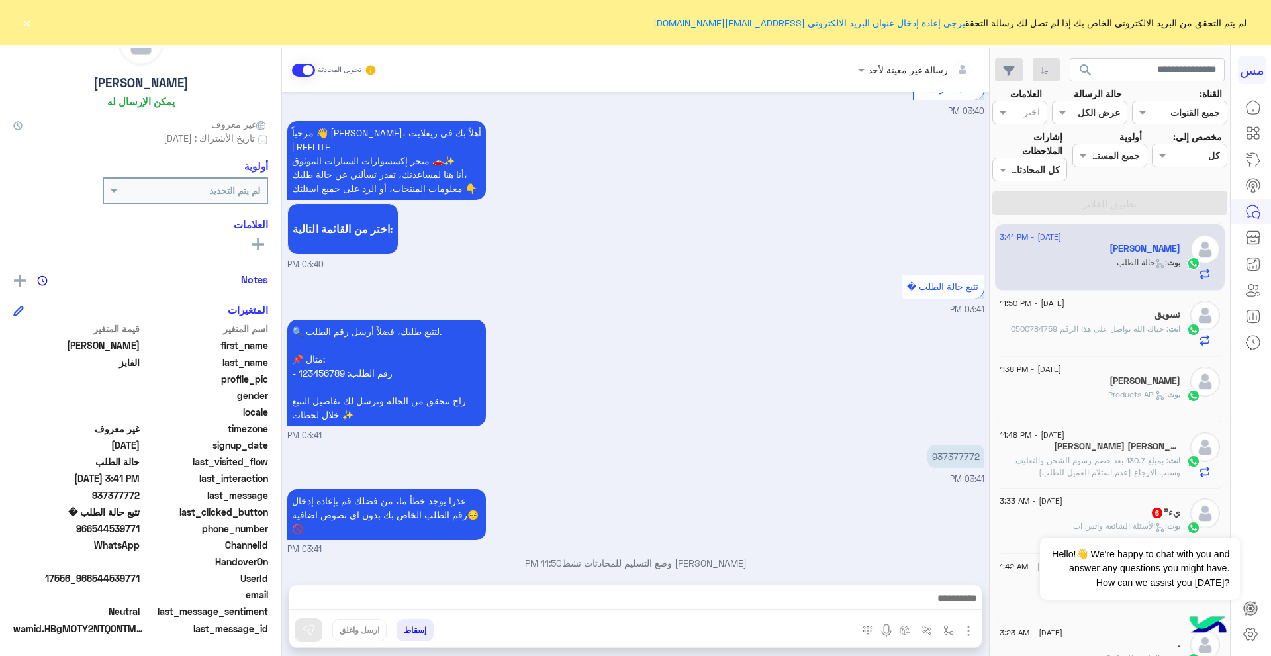
click at [694, 587] on div at bounding box center [635, 601] width 692 height 33
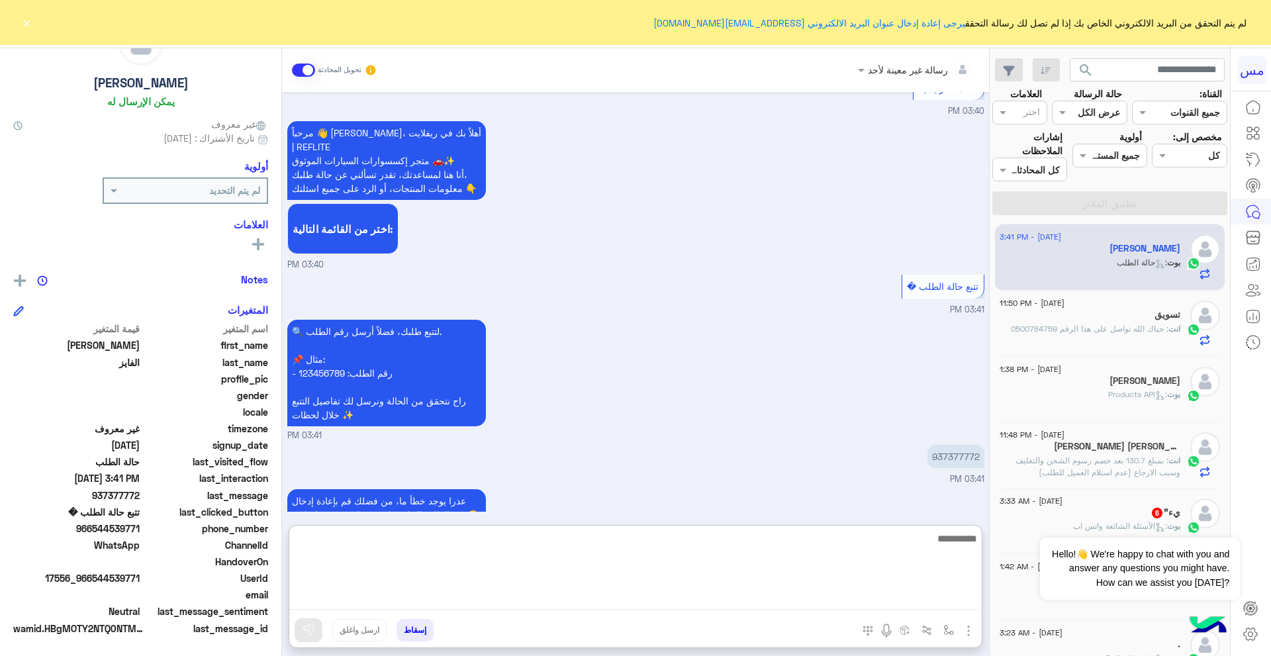
click at [697, 604] on textarea at bounding box center [635, 569] width 692 height 79
type textarea "**********"
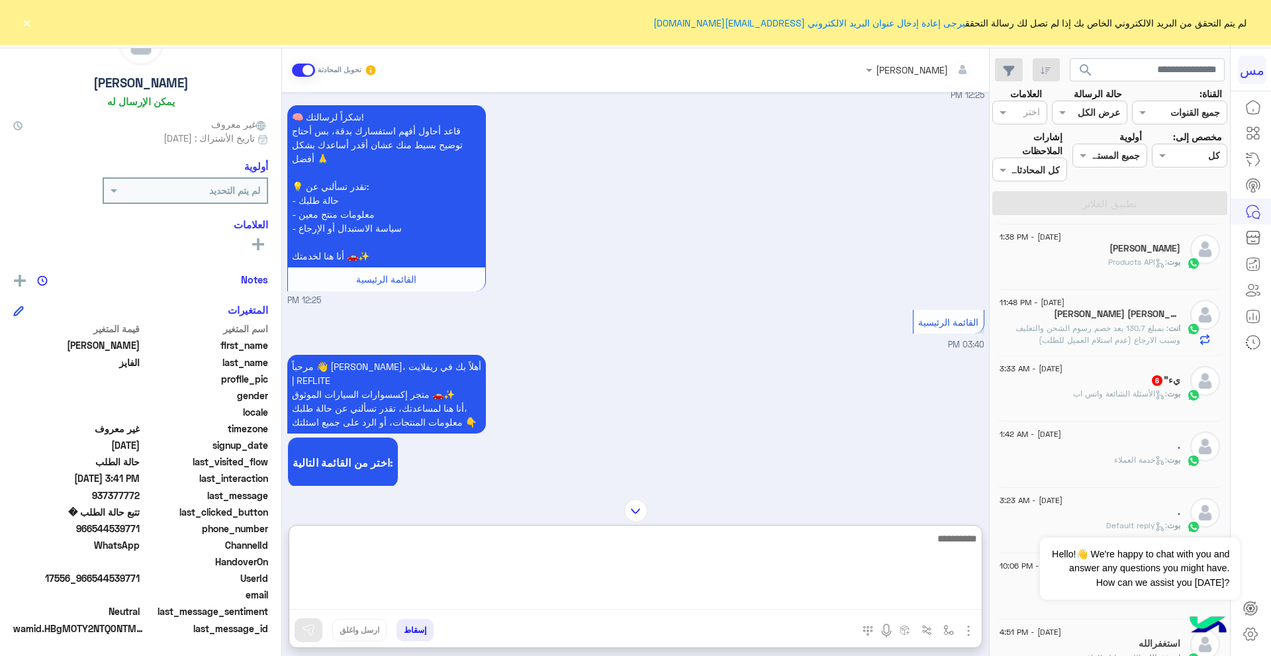
scroll to position [0, 0]
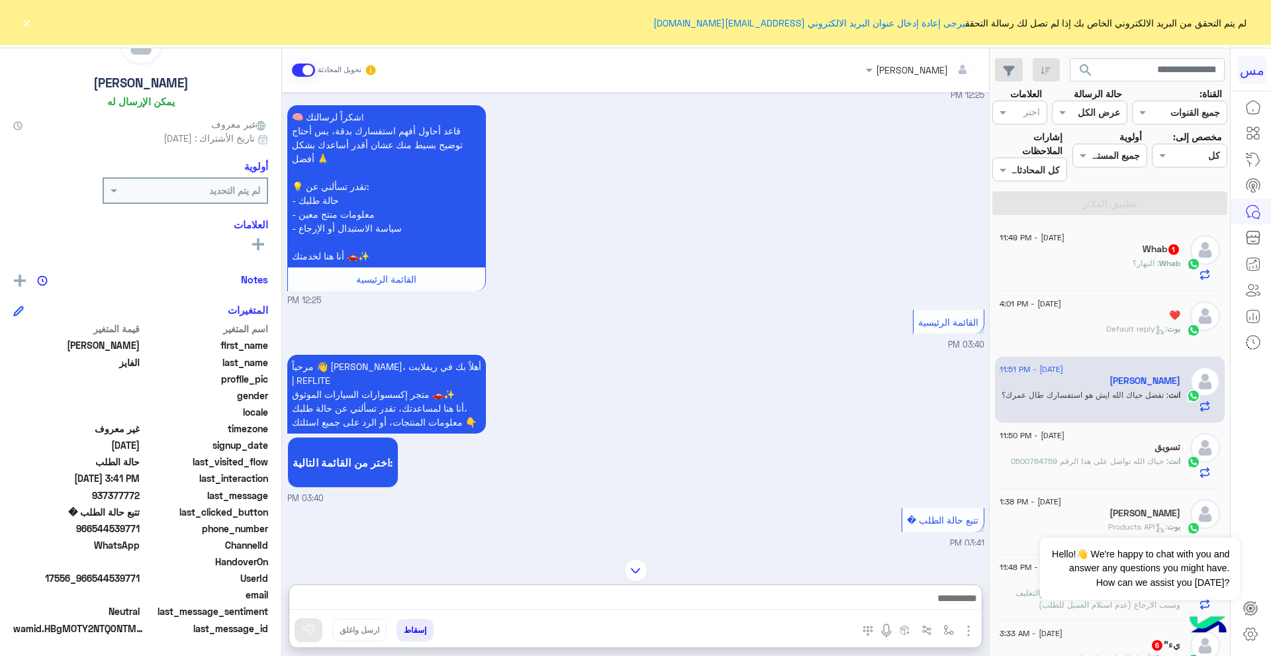
click at [1105, 271] on div "Whab : النهار؟" at bounding box center [1090, 269] width 181 height 23
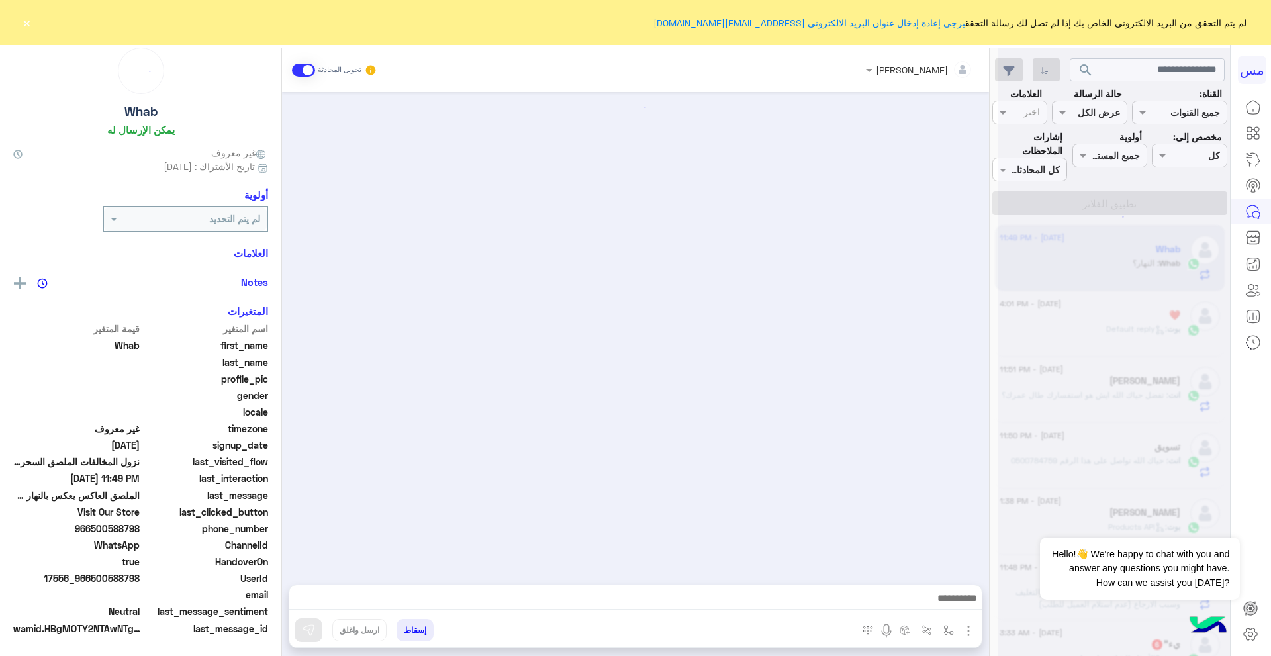
scroll to position [1644, 0]
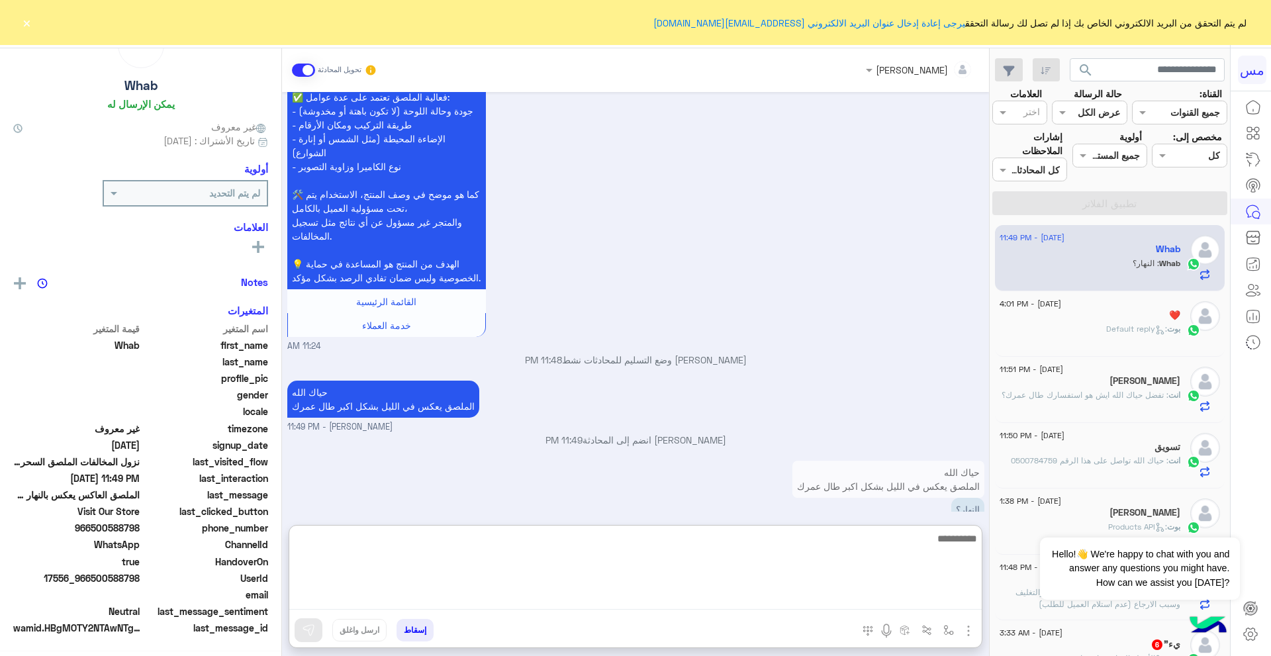
click at [782, 590] on textarea at bounding box center [635, 569] width 692 height 79
type textarea "**********"
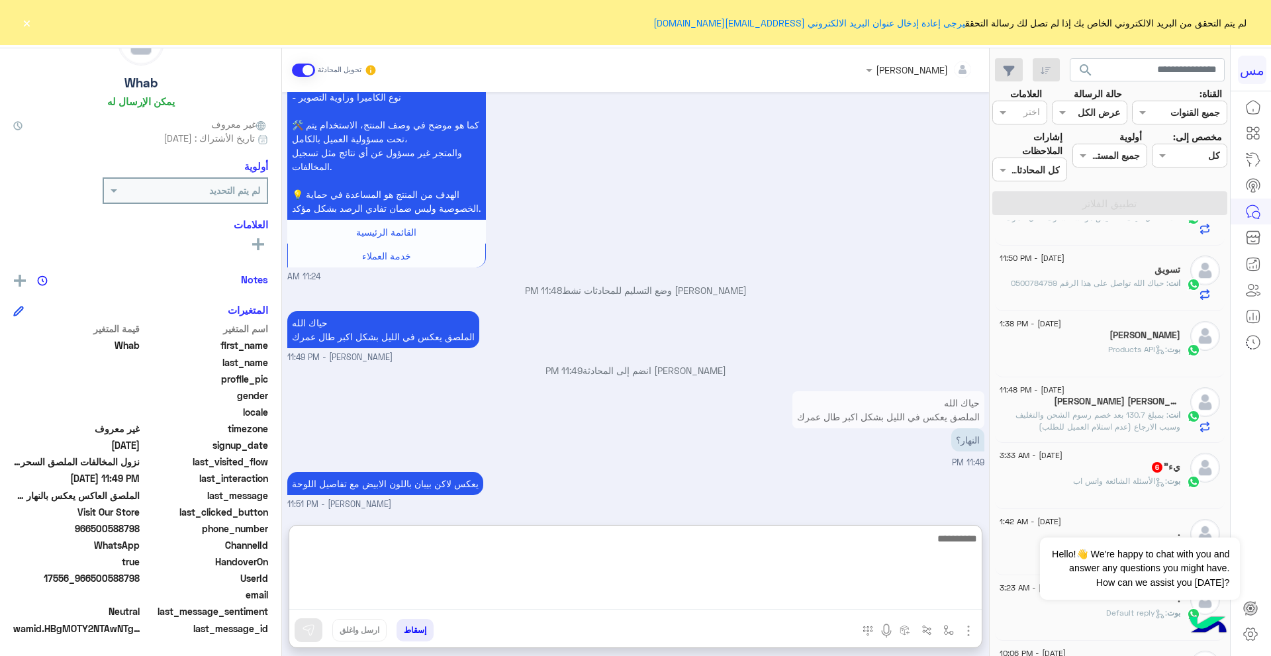
scroll to position [0, 0]
